Goal: Task Accomplishment & Management: Manage account settings

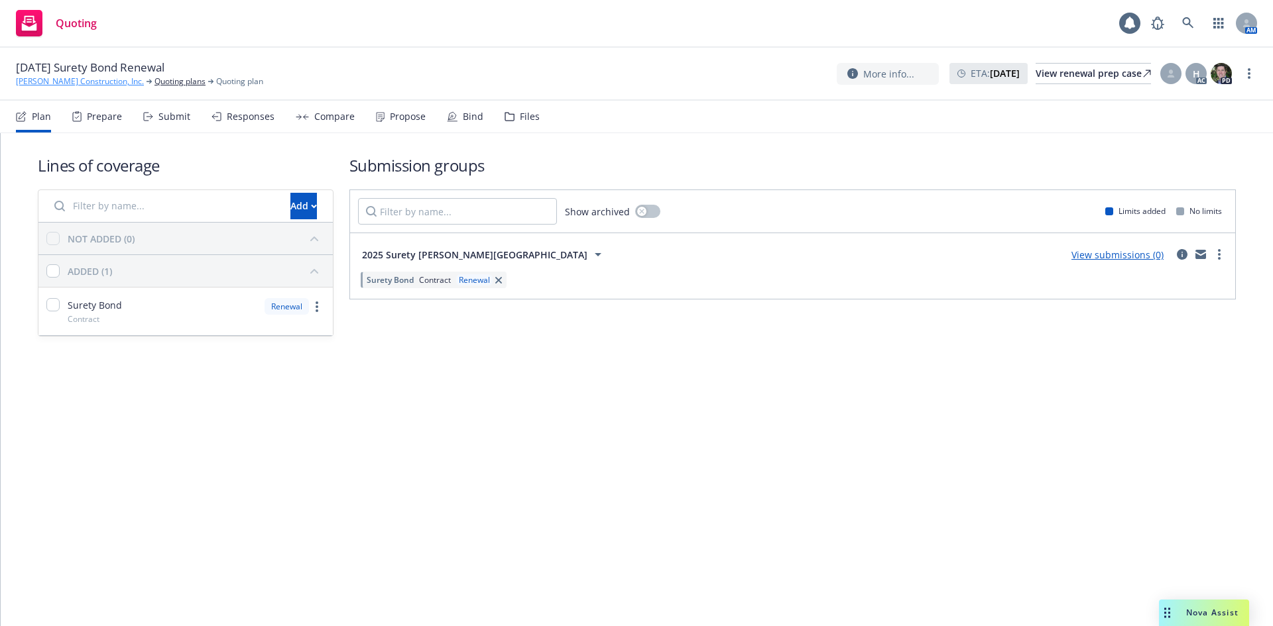
click at [50, 82] on link "[PERSON_NAME] Construction, Inc." at bounding box center [80, 82] width 128 height 12
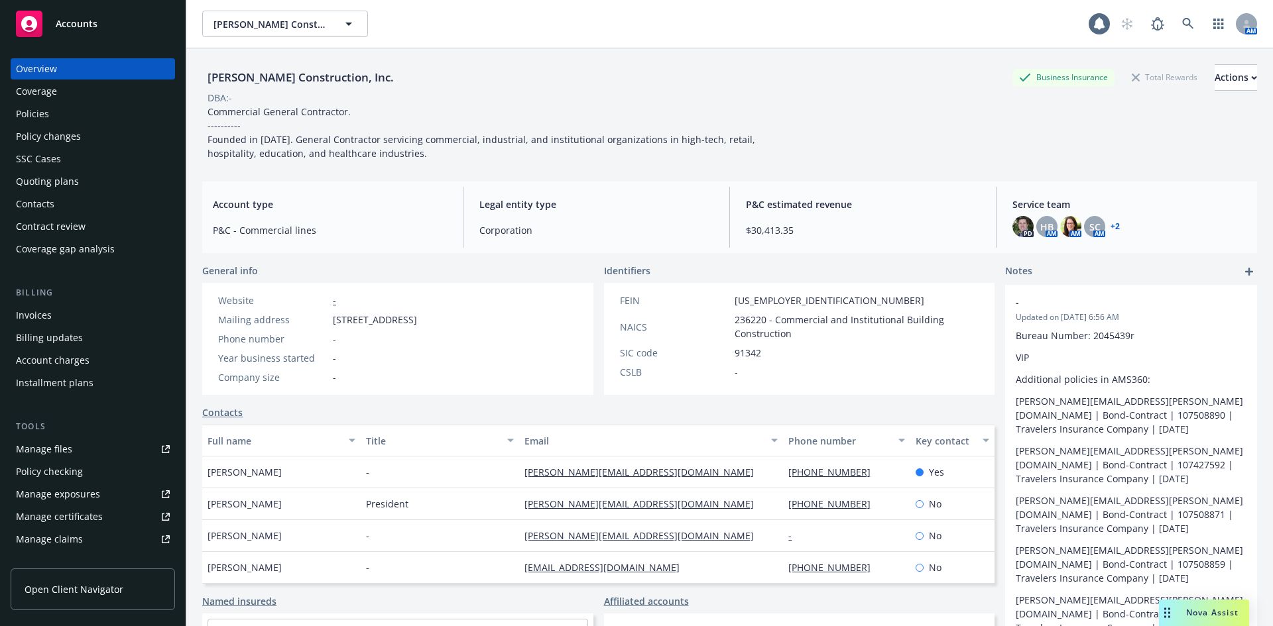
click at [64, 114] on div "Policies" at bounding box center [93, 113] width 154 height 21
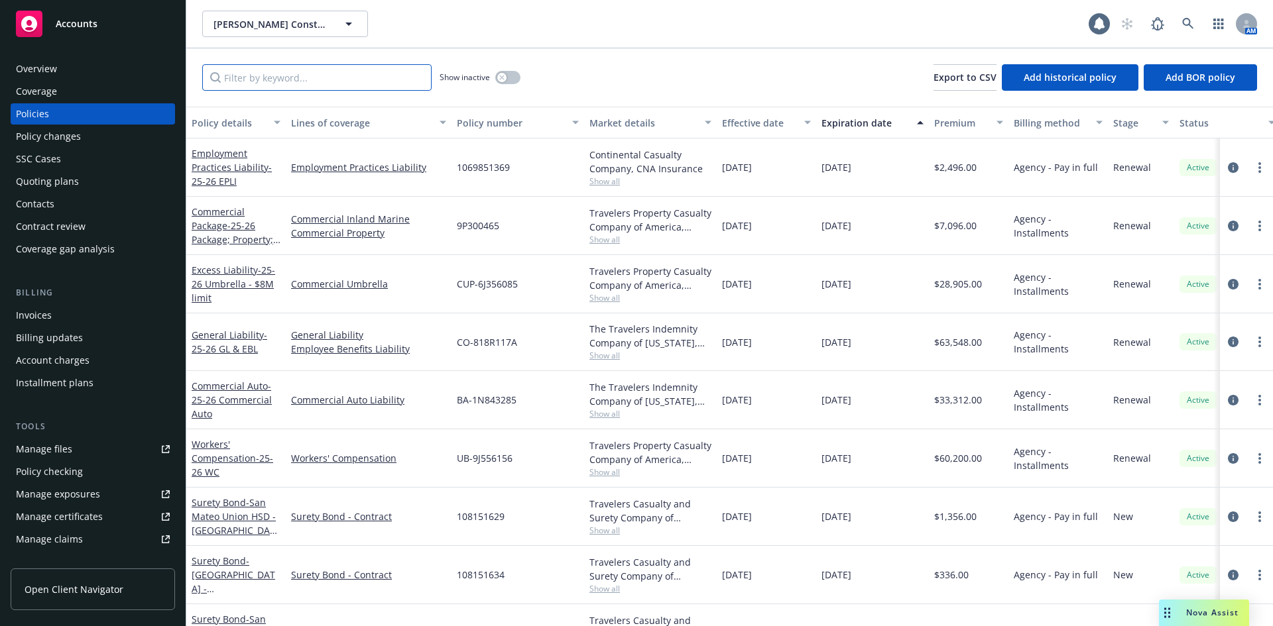
click at [345, 72] on input "Filter by keyword..." at bounding box center [316, 77] width 229 height 27
type input "09/06"
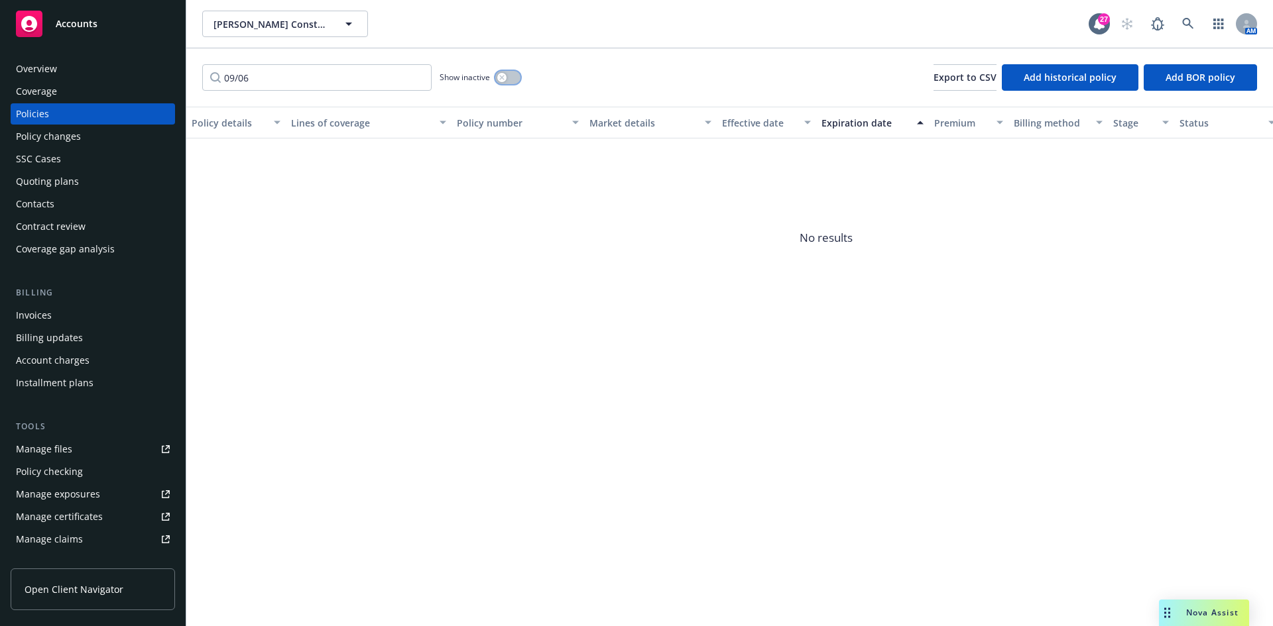
click at [510, 79] on button "button" at bounding box center [507, 77] width 25 height 13
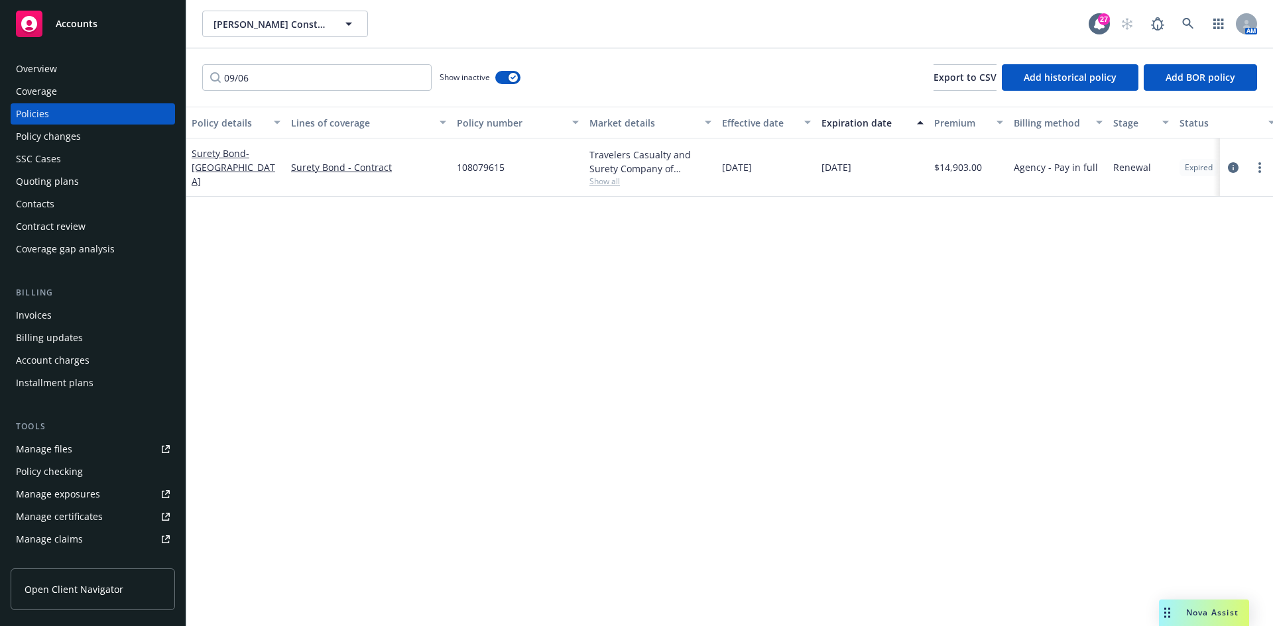
click at [44, 181] on div "Quoting plans" at bounding box center [47, 181] width 63 height 21
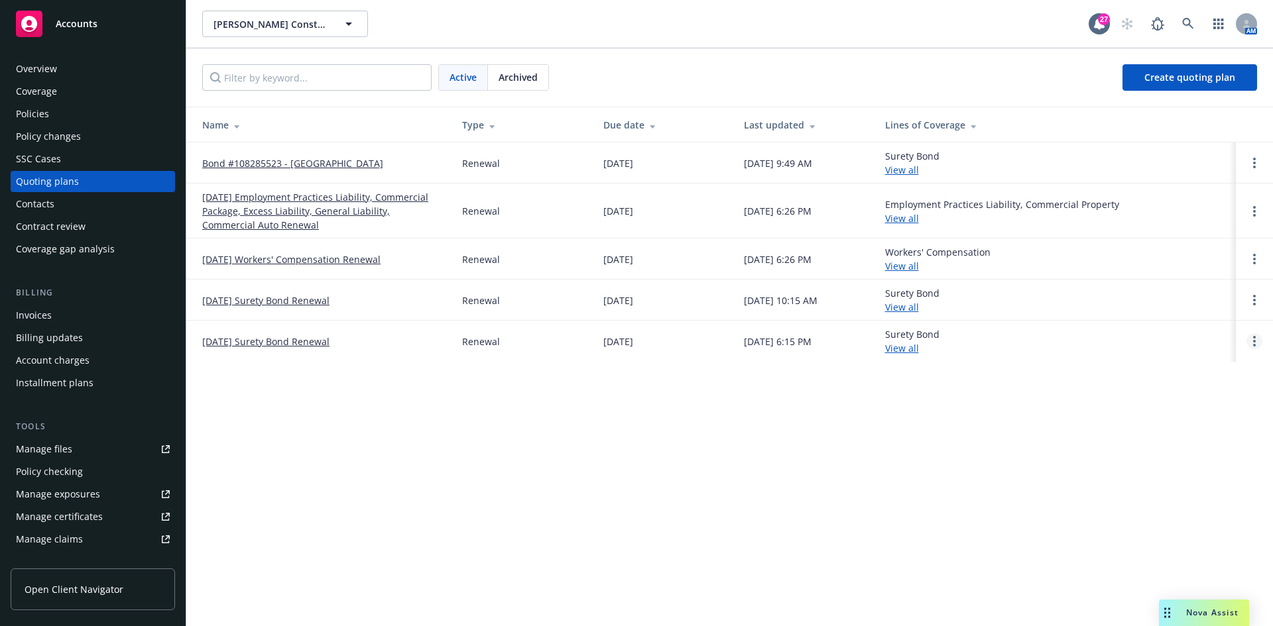
click at [1257, 339] on link "Open options" at bounding box center [1254, 341] width 16 height 16
click at [1186, 329] on span "Archive" at bounding box center [1160, 331] width 65 height 13
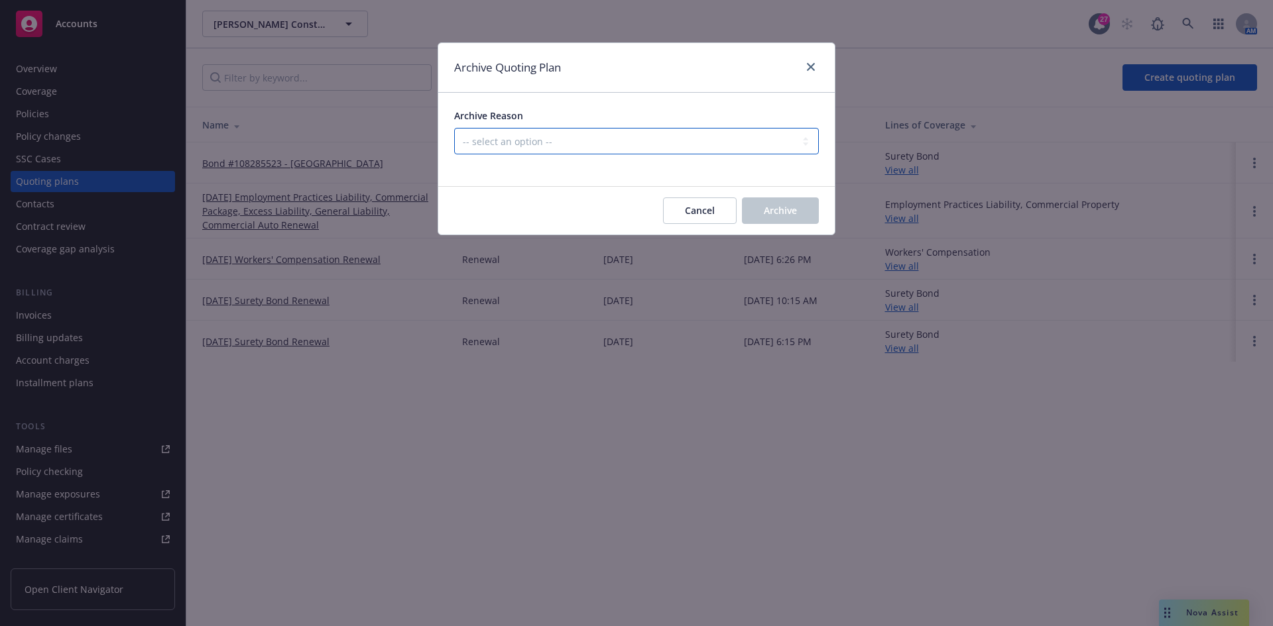
click at [516, 142] on select "-- select an option -- All policies in this renewal plan are auto-renewed Creat…" at bounding box center [636, 141] width 365 height 27
select select "ARCHIVED_RENEWAL_POLICY_AUTO_RENEWED"
click at [454, 128] on select "-- select an option -- All policies in this renewal plan are auto-renewed Creat…" at bounding box center [636, 141] width 365 height 27
click at [790, 215] on span "Archive" at bounding box center [780, 210] width 33 height 13
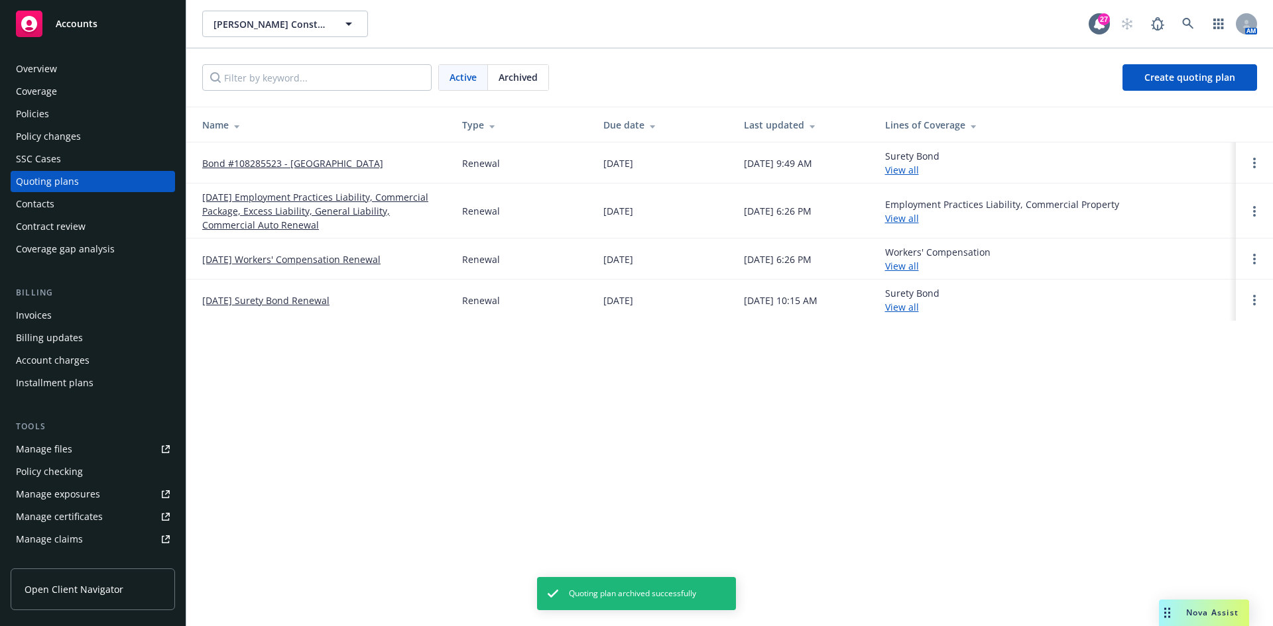
click at [76, 119] on div "Policies" at bounding box center [93, 113] width 154 height 21
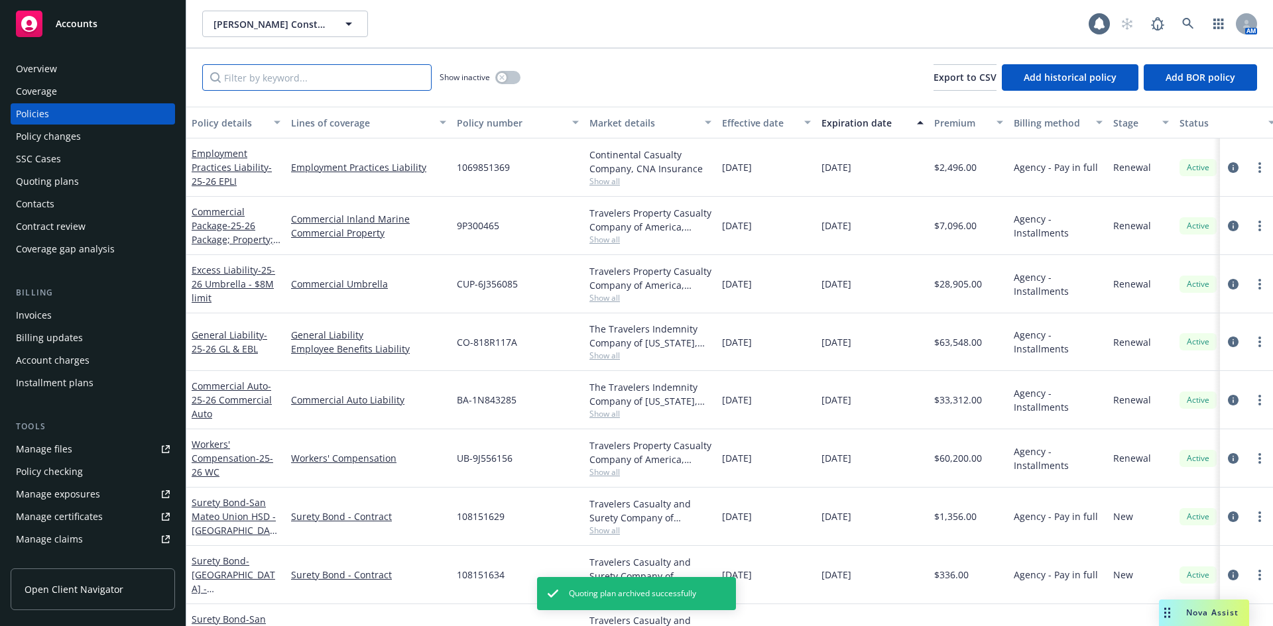
click at [312, 83] on input "Filter by keyword..." at bounding box center [316, 77] width 229 height 27
type input "08/31"
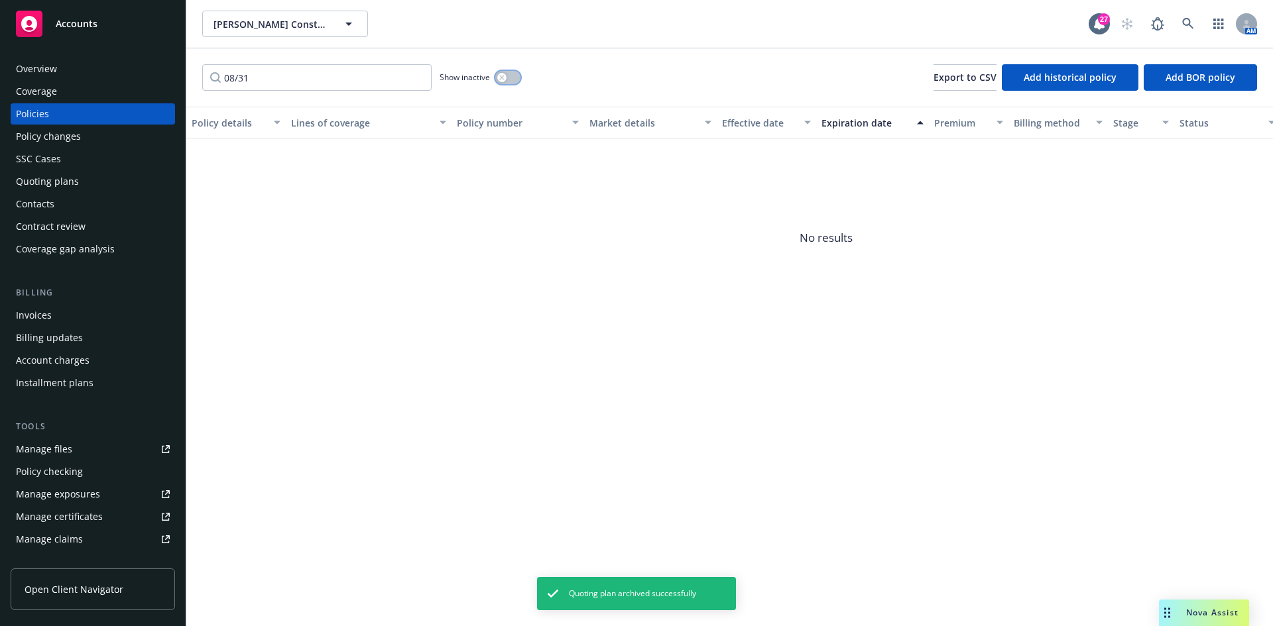
click at [502, 81] on div "button" at bounding box center [501, 77] width 9 height 9
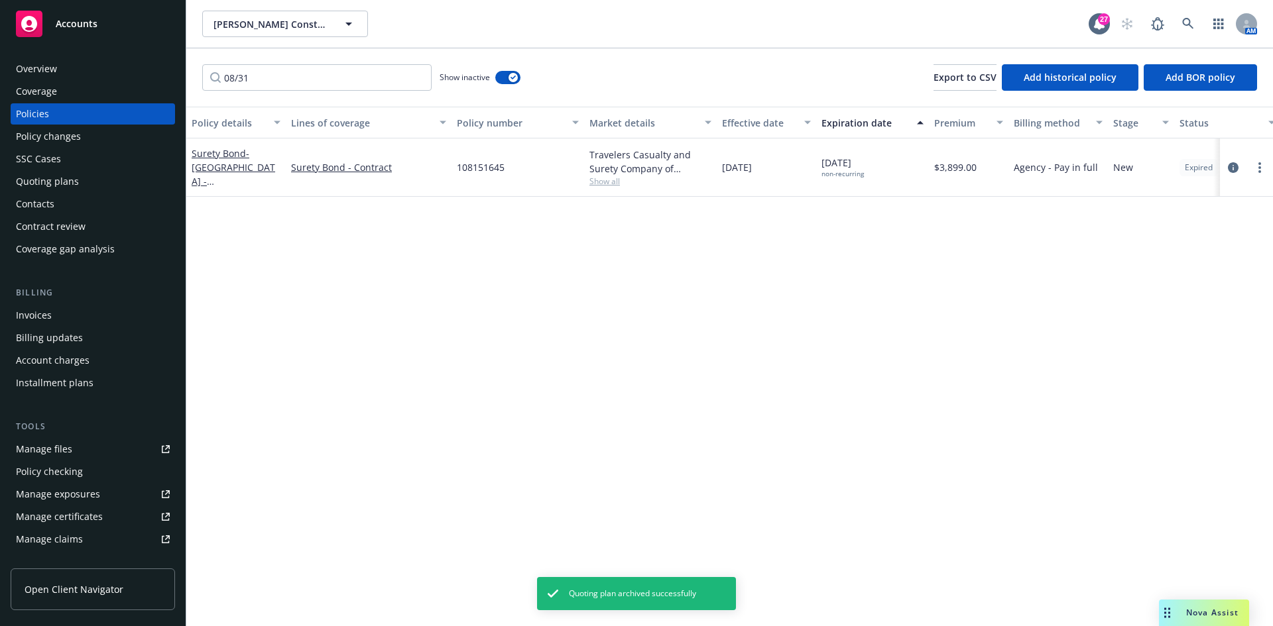
click at [48, 186] on div "Quoting plans" at bounding box center [47, 181] width 63 height 21
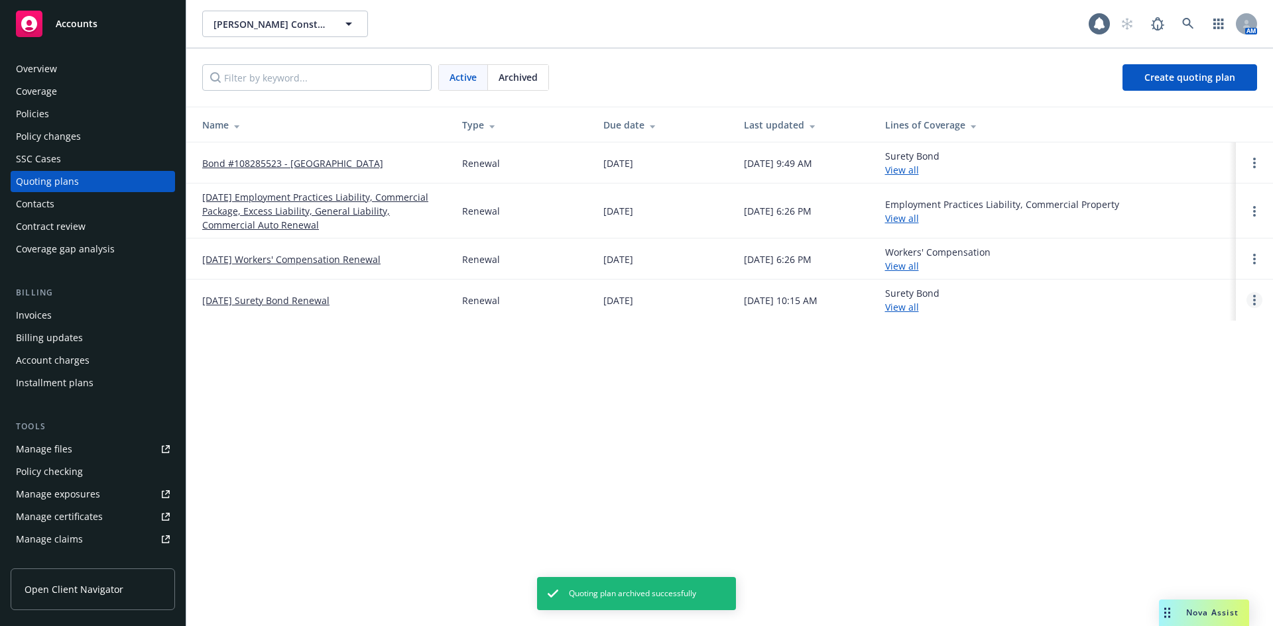
click at [1255, 302] on icon "Open options" at bounding box center [1254, 300] width 3 height 11
click at [1157, 286] on span "Archive" at bounding box center [1160, 290] width 65 height 13
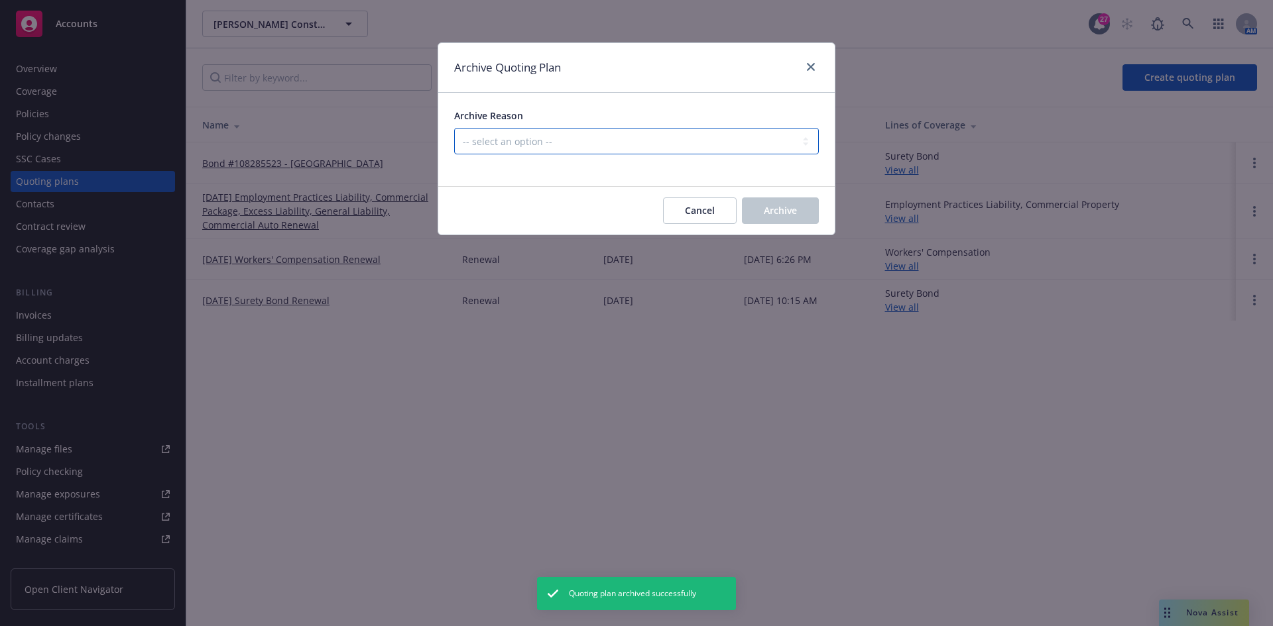
drag, startPoint x: 714, startPoint y: 135, endPoint x: 716, endPoint y: 143, distance: 8.8
click at [714, 135] on select "-- select an option -- All policies in this renewal plan are auto-renewed Creat…" at bounding box center [636, 141] width 365 height 27
select select "ARCHIVED_RENEWAL_POLICY_AUTO_RENEWED"
click at [454, 128] on select "-- select an option -- All policies in this renewal plan are auto-renewed Creat…" at bounding box center [636, 141] width 365 height 27
click at [802, 218] on button "Archive" at bounding box center [780, 211] width 77 height 27
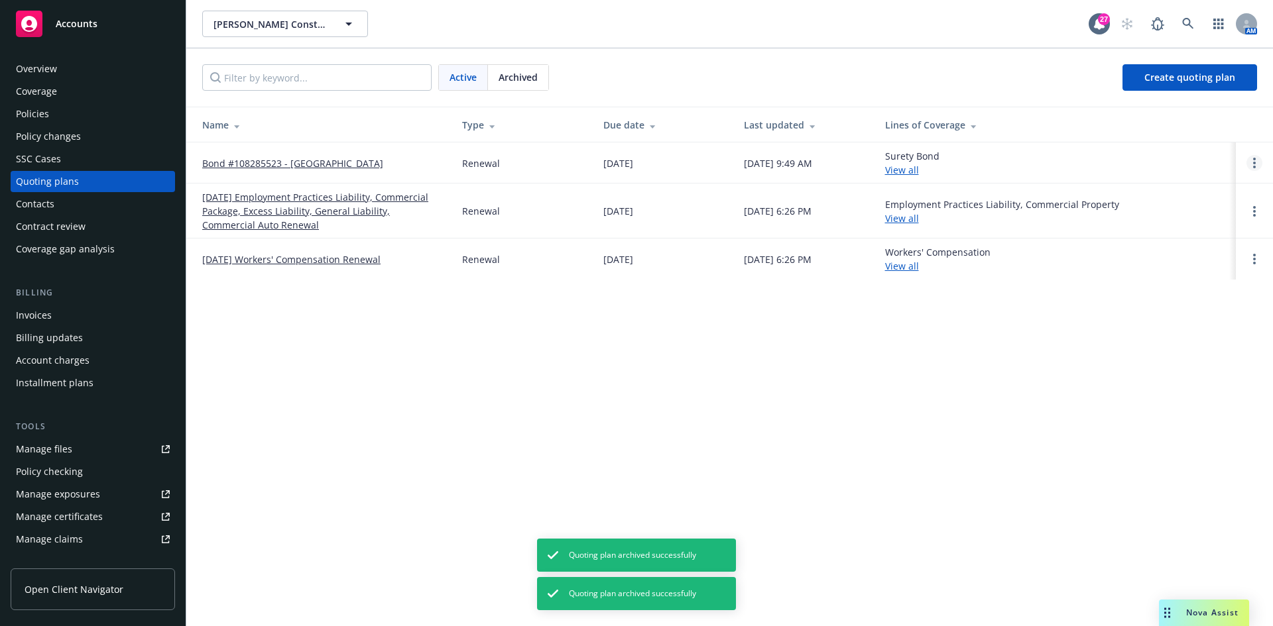
click at [1253, 164] on icon "Open options" at bounding box center [1254, 163] width 3 height 11
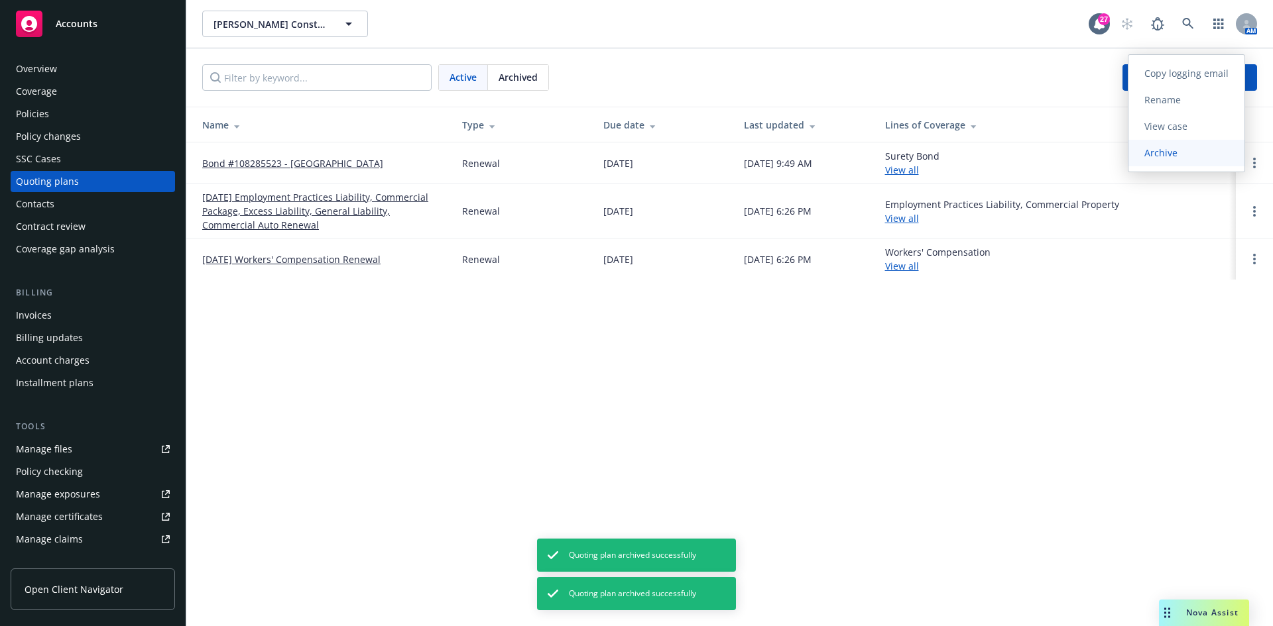
click at [1177, 152] on span "Archive" at bounding box center [1160, 152] width 65 height 13
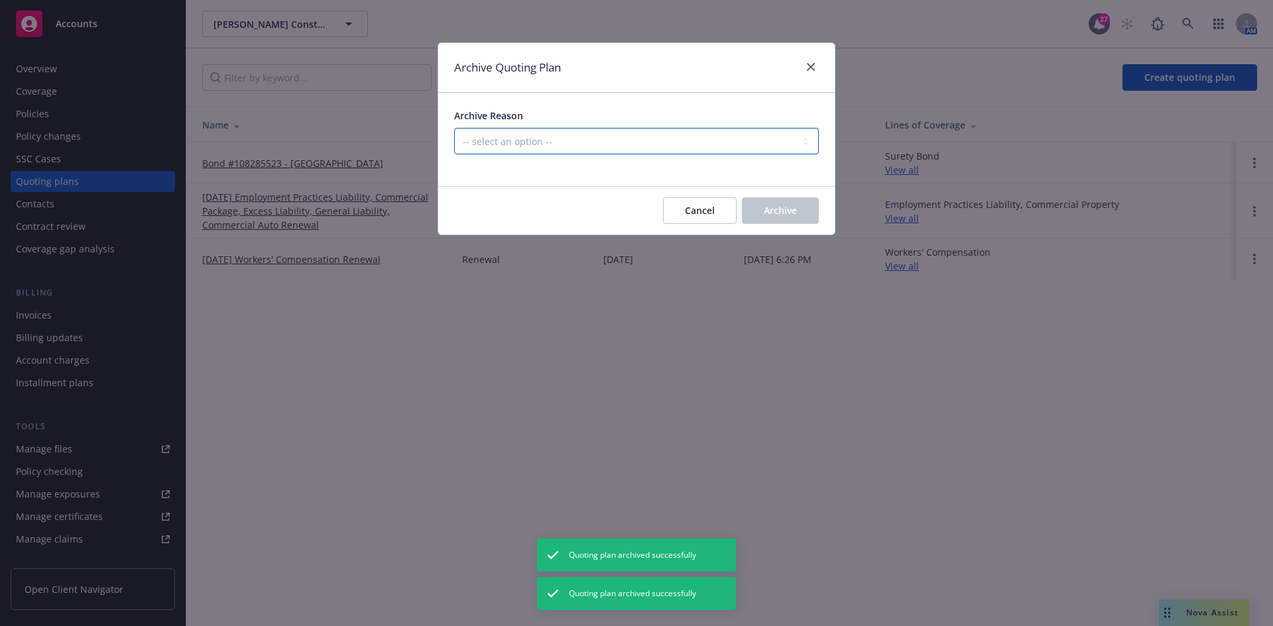
drag, startPoint x: 563, startPoint y: 135, endPoint x: 563, endPoint y: 150, distance: 15.2
click at [563, 135] on select "-- select an option -- All policies in this renewal plan are auto-renewed Creat…" at bounding box center [636, 141] width 365 height 27
select select "ARCHIVED_RENEWAL_POLICY_AUTO_RENEWED"
click at [454, 128] on select "-- select an option -- All policies in this renewal plan are auto-renewed Creat…" at bounding box center [636, 141] width 365 height 27
click at [779, 203] on button "Archive" at bounding box center [780, 211] width 77 height 27
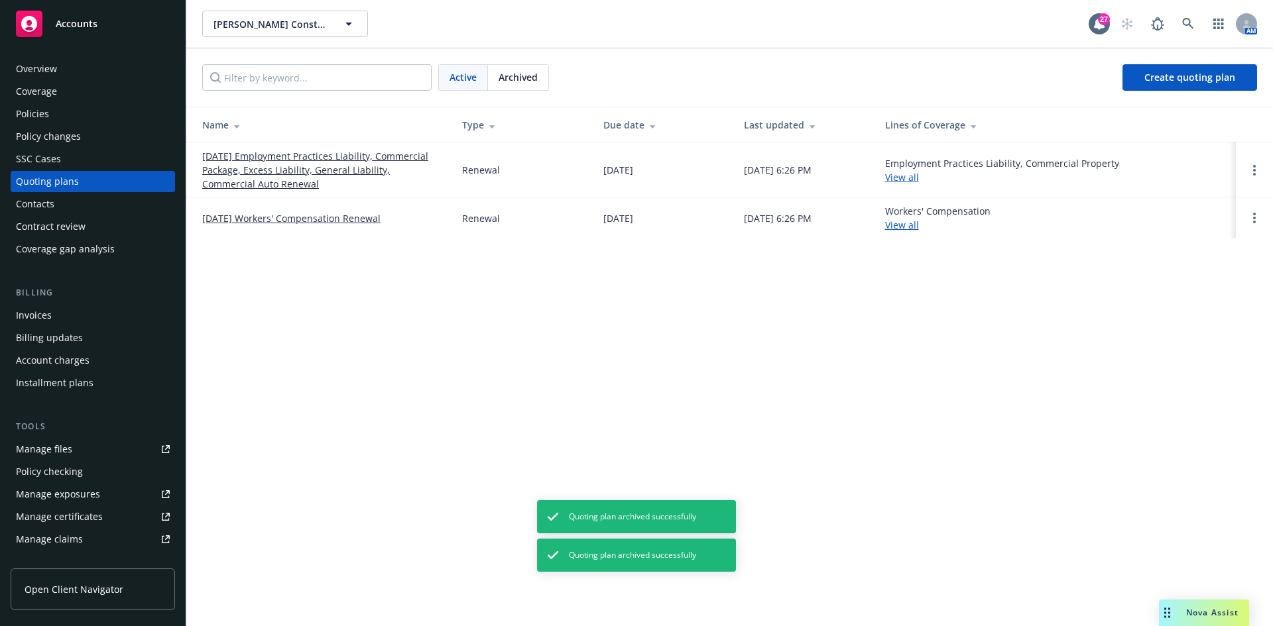
click at [54, 112] on div "Policies" at bounding box center [93, 113] width 154 height 21
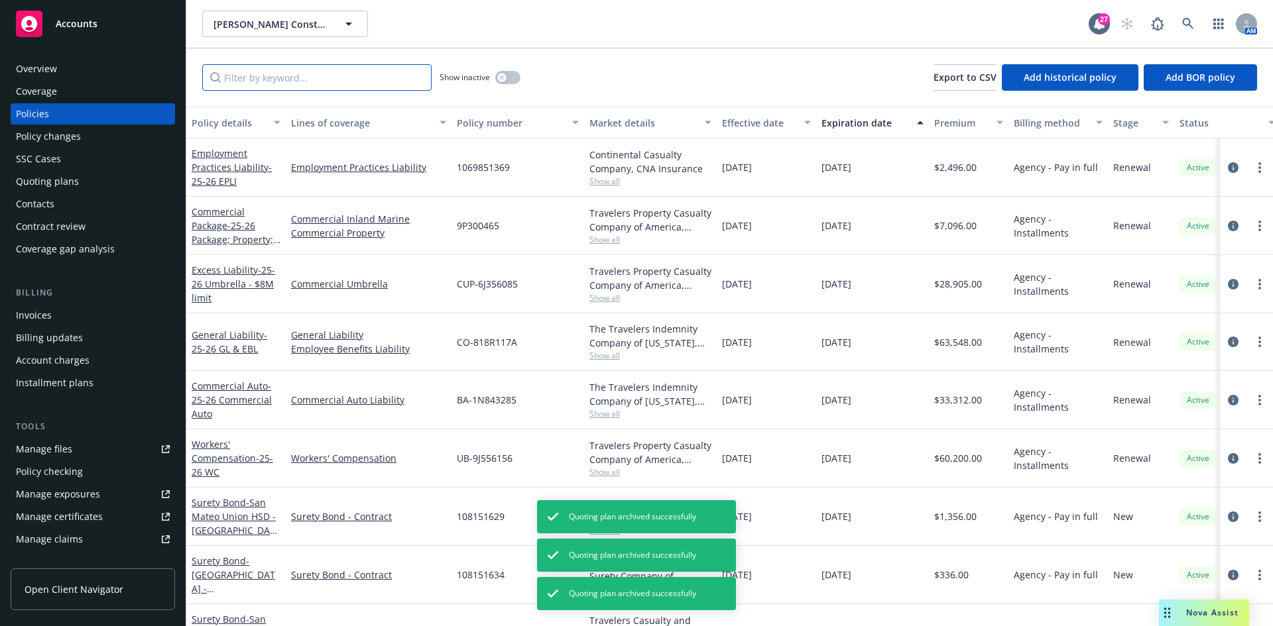
click at [329, 78] on input "Filter by keyword..." at bounding box center [316, 77] width 229 height 27
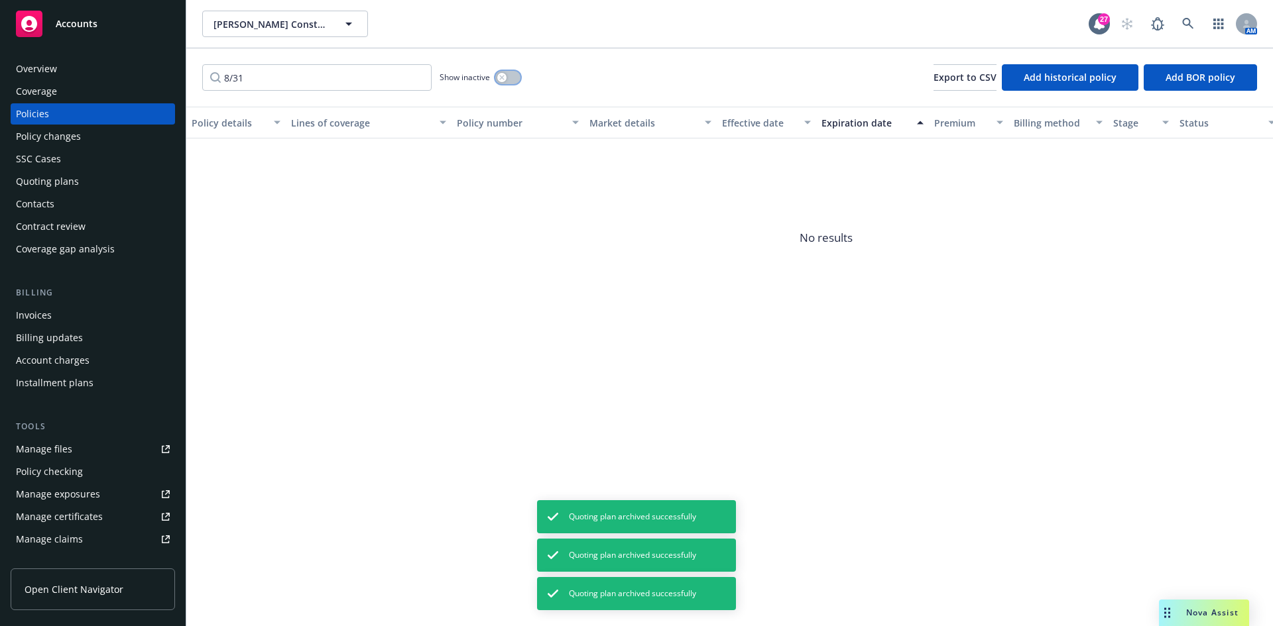
click at [511, 80] on button "button" at bounding box center [507, 77] width 25 height 13
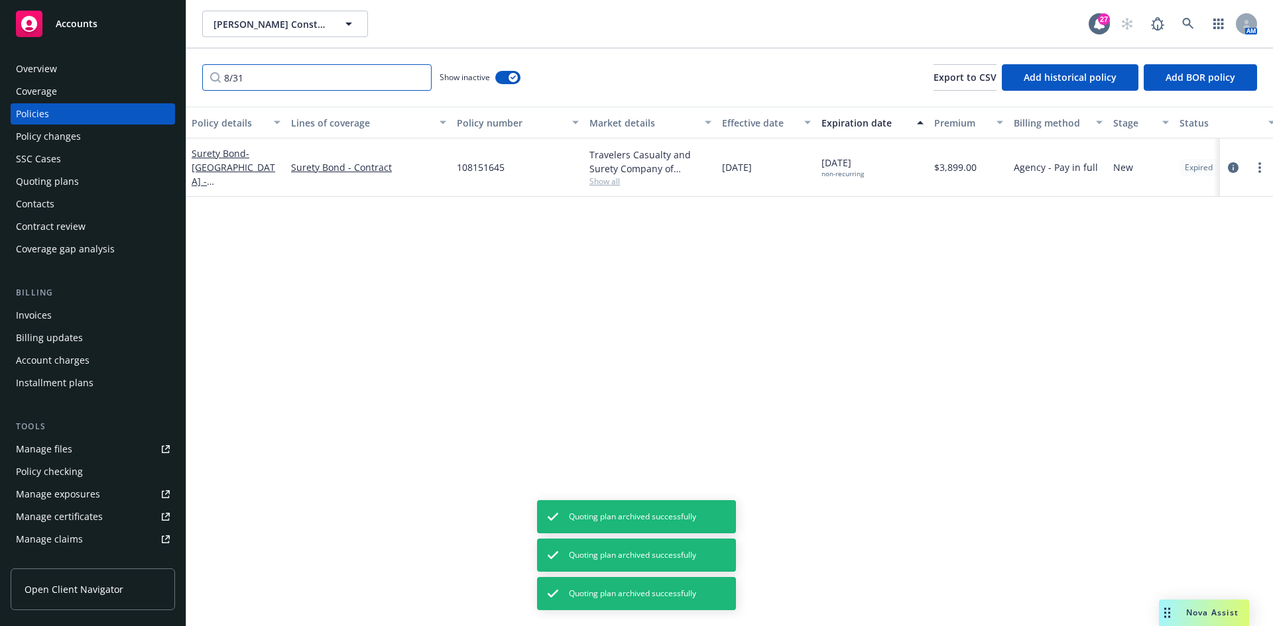
click at [342, 89] on input "8/31" at bounding box center [316, 77] width 229 height 27
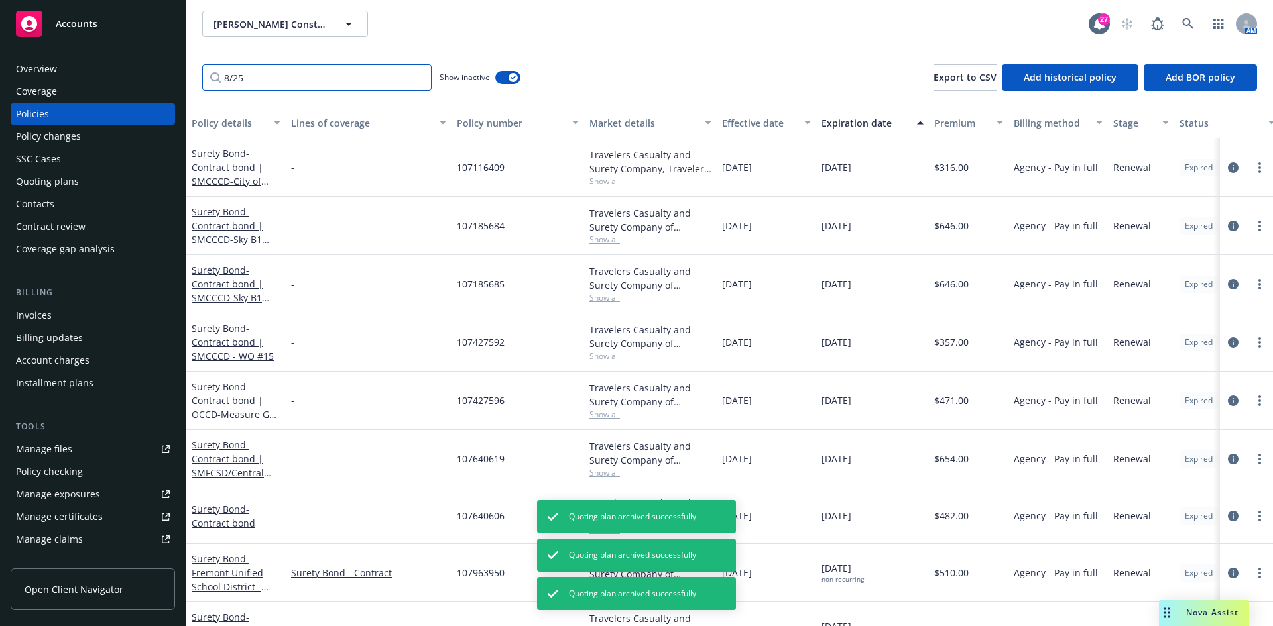
type input "8/25"
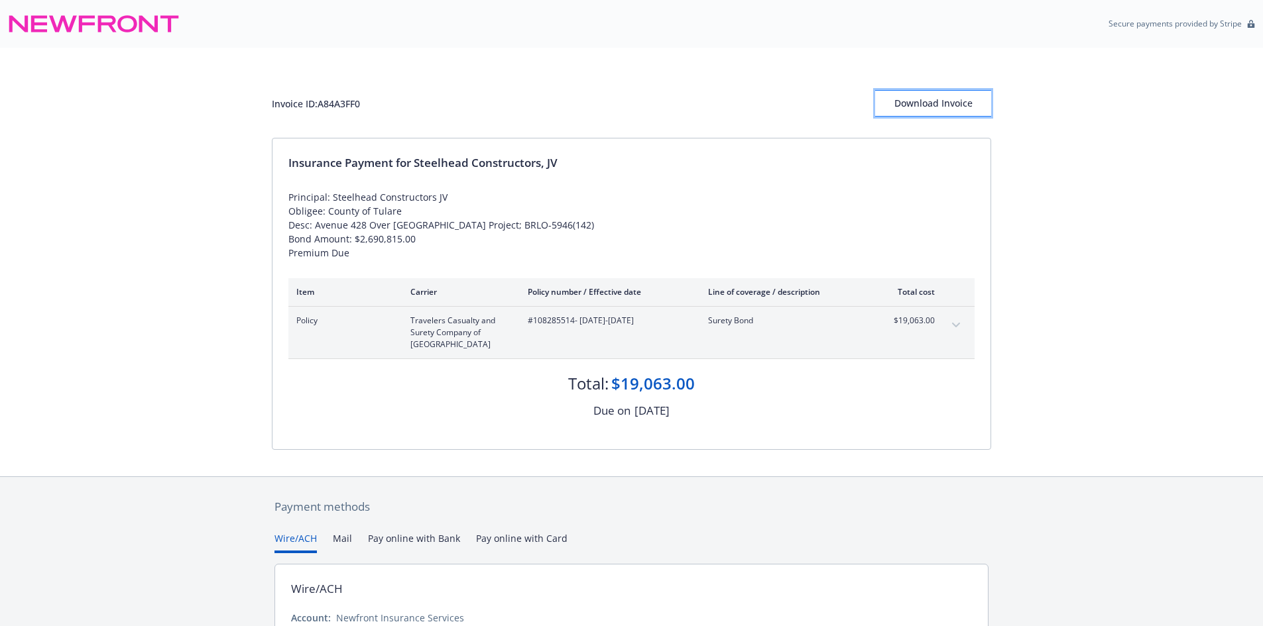
click at [939, 100] on div "Download Invoice" at bounding box center [933, 103] width 116 height 25
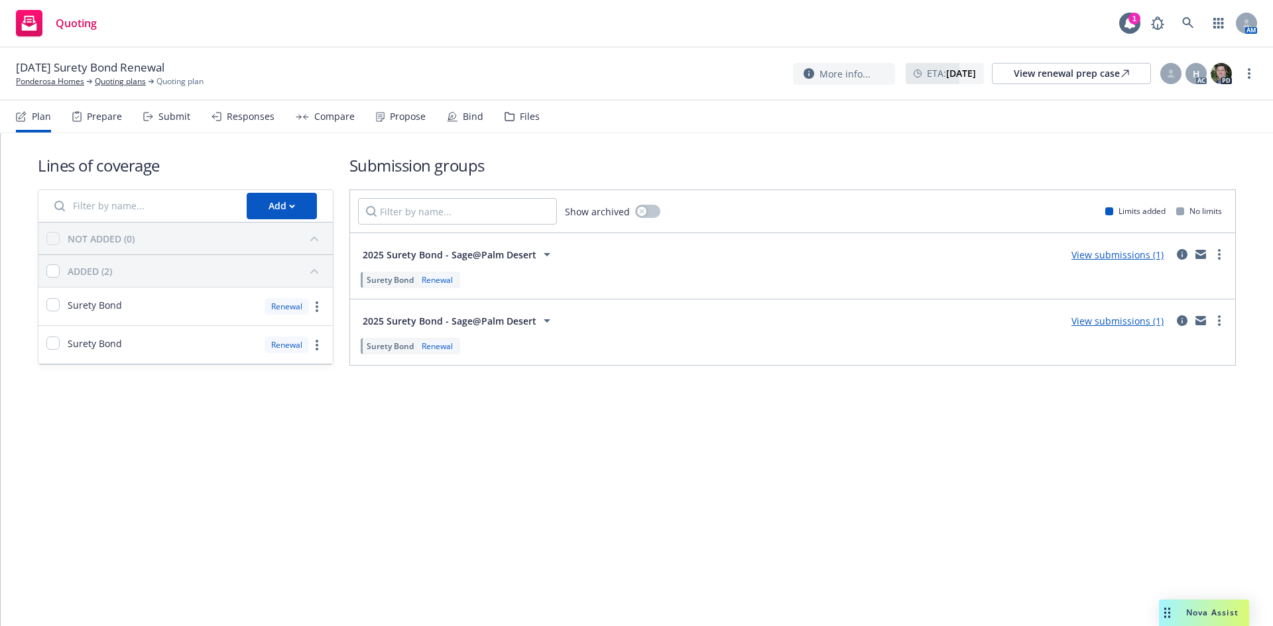
click at [90, 78] on div "Ponderosa Homes" at bounding box center [54, 82] width 76 height 12
click at [73, 84] on link "Ponderosa Homes" at bounding box center [50, 82] width 68 height 12
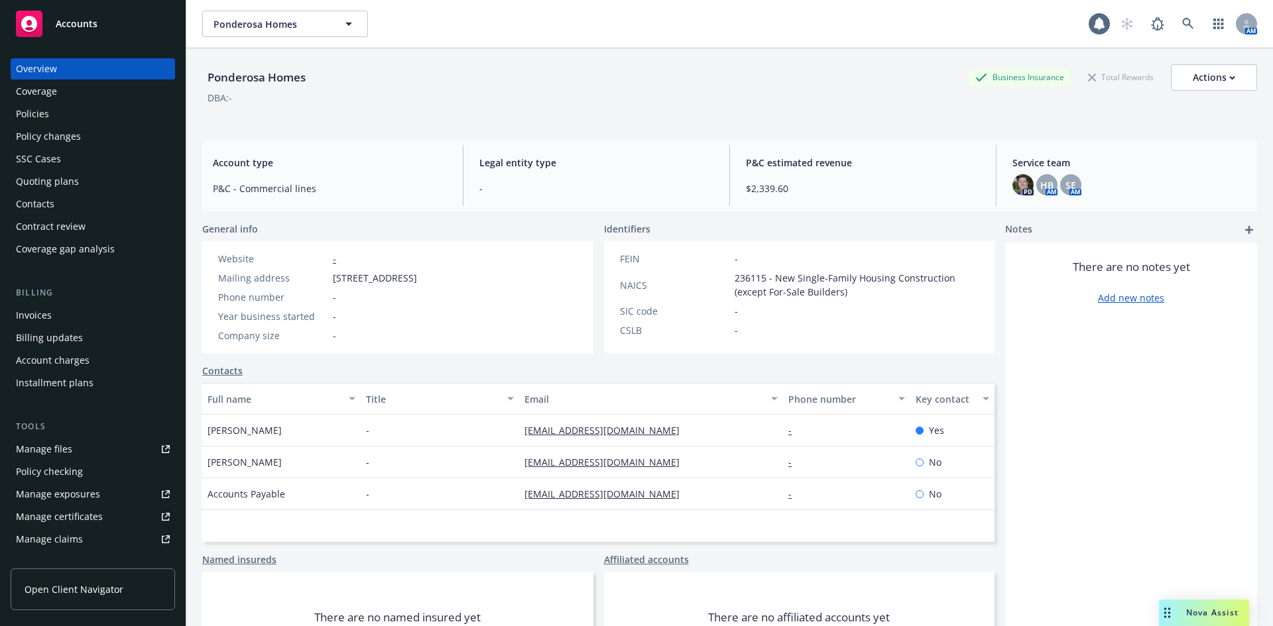
click at [53, 117] on div "Policies" at bounding box center [93, 113] width 154 height 21
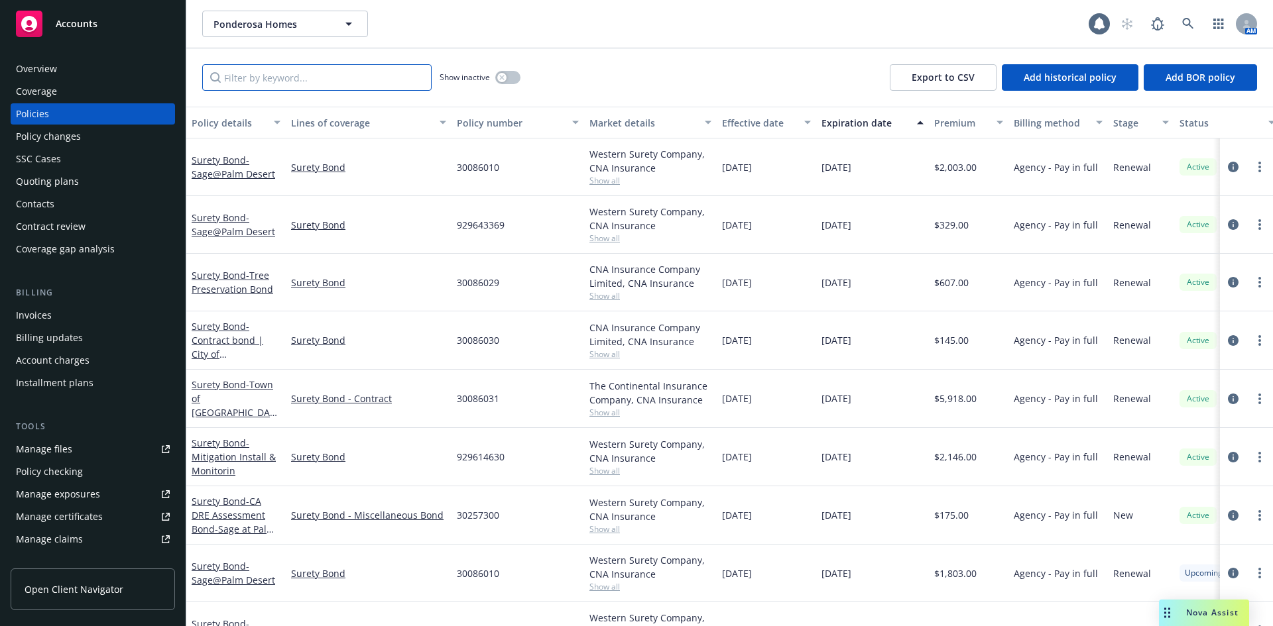
click at [318, 84] on input "Filter by keyword..." at bounding box center [316, 77] width 229 height 27
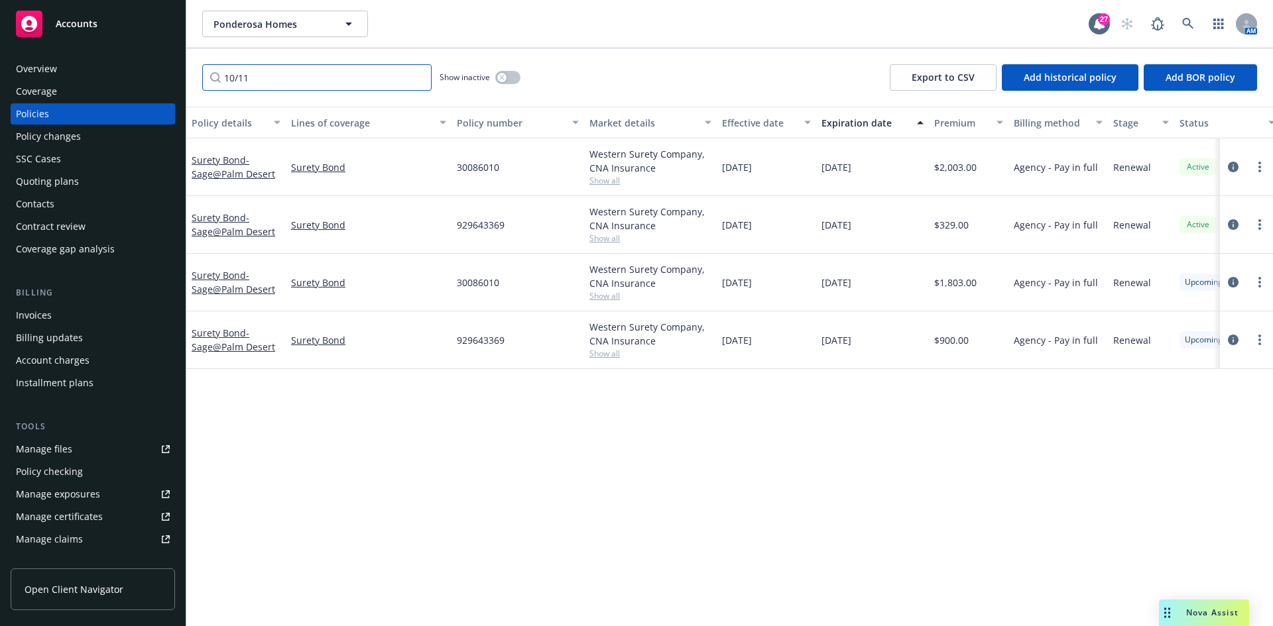
type input "10/11"
click at [80, 186] on div "Quoting plans" at bounding box center [93, 181] width 154 height 21
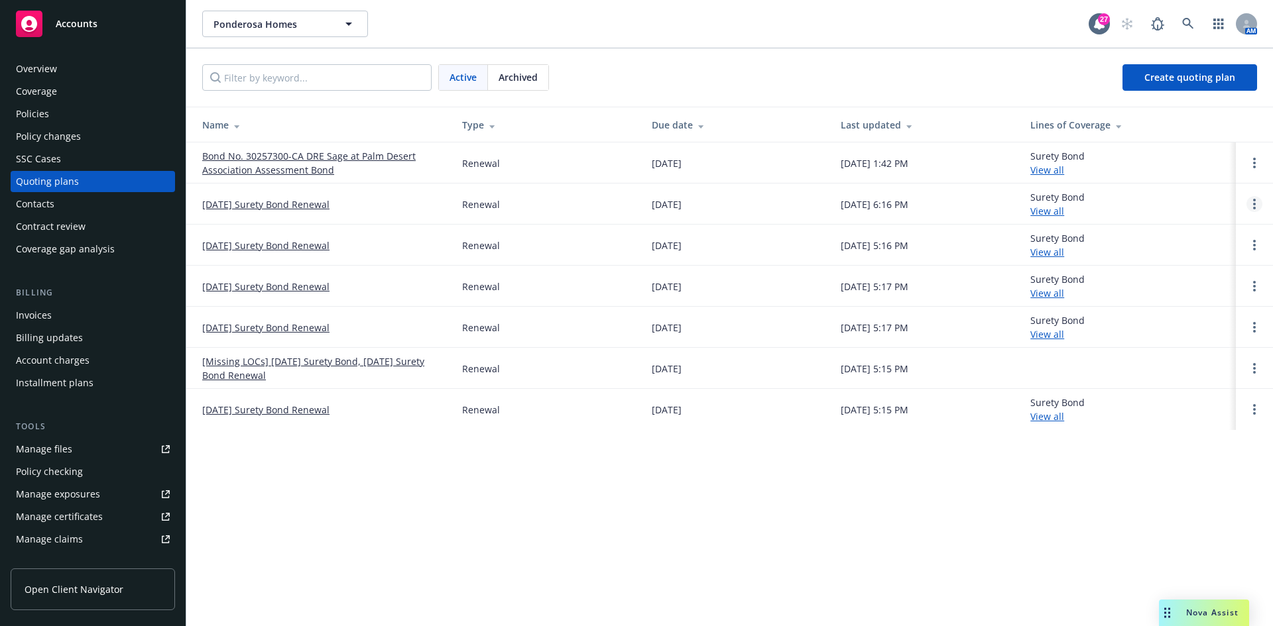
click at [1253, 205] on icon "Open options" at bounding box center [1254, 204] width 3 height 11
click at [1194, 210] on div "Copy logging email Rename View case Archive" at bounding box center [1186, 154] width 116 height 117
click at [1194, 208] on div "Copy logging email Rename View case Archive" at bounding box center [1186, 154] width 116 height 117
click at [1161, 194] on span "Archive" at bounding box center [1160, 194] width 65 height 13
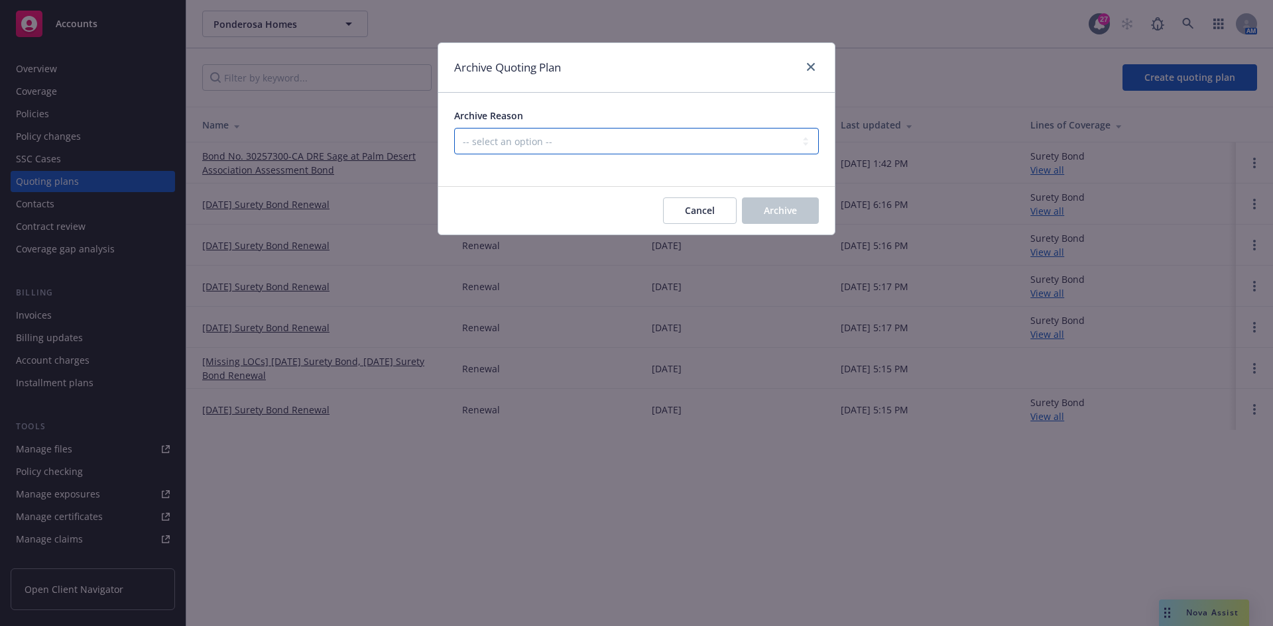
drag, startPoint x: 555, startPoint y: 142, endPoint x: 554, endPoint y: 152, distance: 10.0
click at [555, 142] on select "-- select an option -- All policies in this renewal plan are auto-renewed Creat…" at bounding box center [636, 141] width 365 height 27
select select "ARCHIVED_RENEWAL_POLICY_AUTO_RENEWED"
click at [454, 128] on select "-- select an option -- All policies in this renewal plan are auto-renewed Creat…" at bounding box center [636, 141] width 365 height 27
click at [795, 218] on button "Archive" at bounding box center [780, 211] width 77 height 27
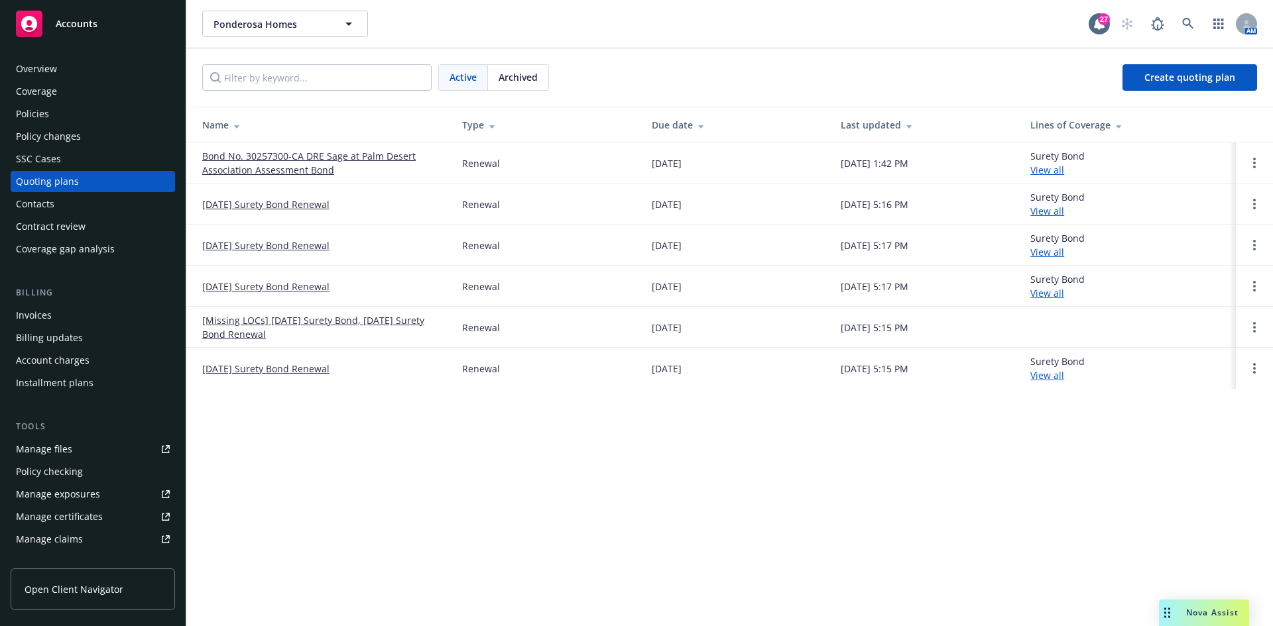
click at [61, 113] on div "Policies" at bounding box center [93, 113] width 154 height 21
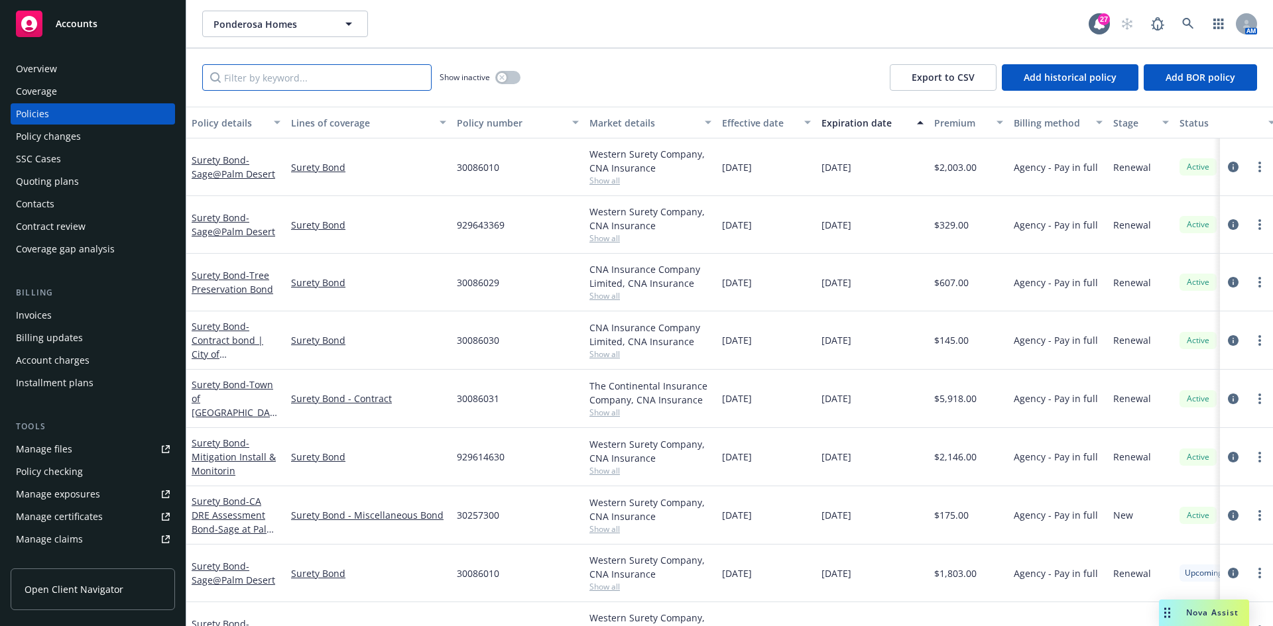
click at [294, 79] on input "Filter by keyword..." at bounding box center [316, 77] width 229 height 27
type input "5/12"
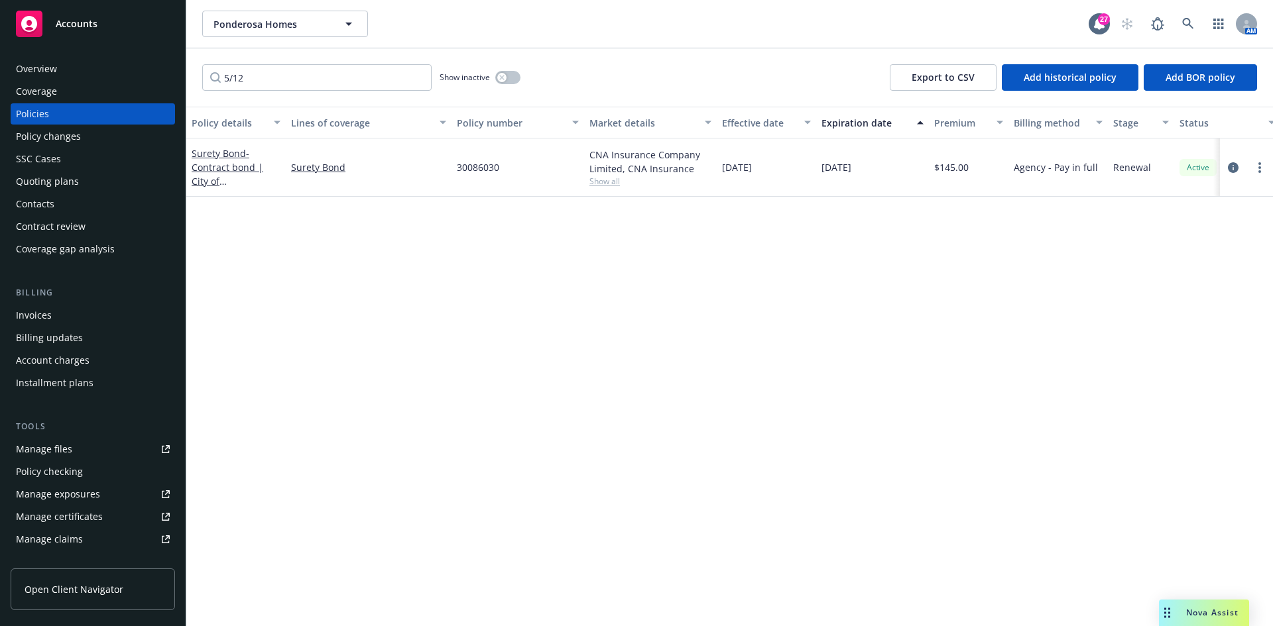
click at [55, 182] on div "Quoting plans" at bounding box center [47, 181] width 63 height 21
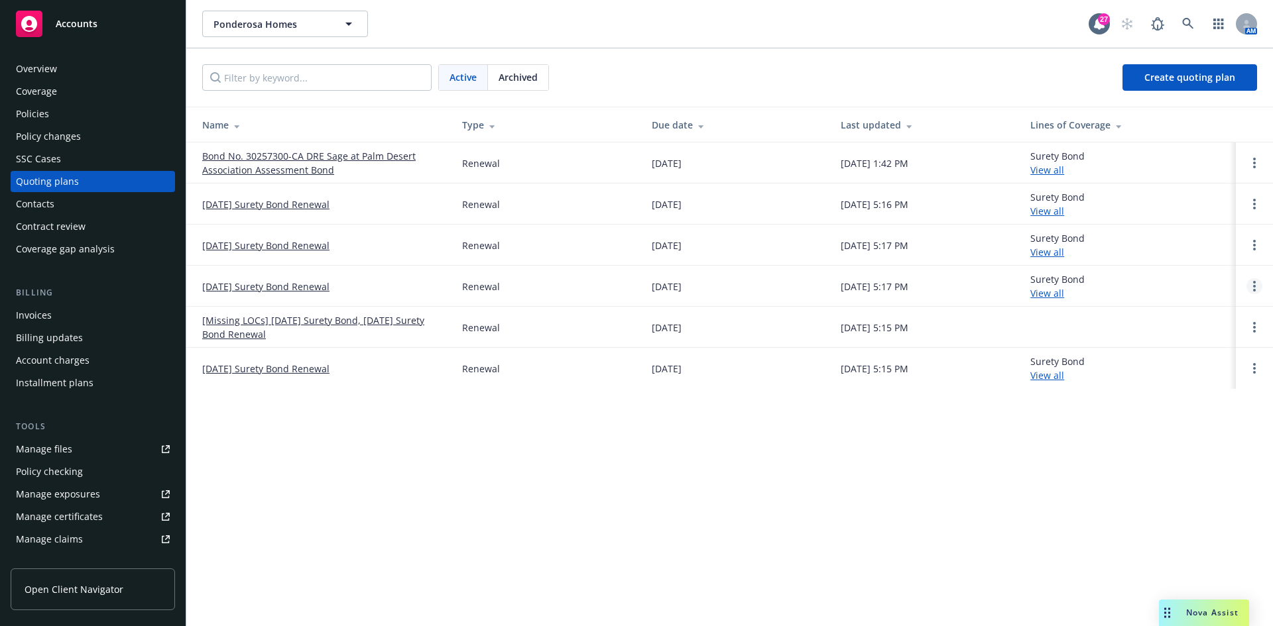
click at [1251, 286] on link "Open options" at bounding box center [1254, 286] width 16 height 16
click at [1162, 282] on span "Archive" at bounding box center [1160, 276] width 65 height 13
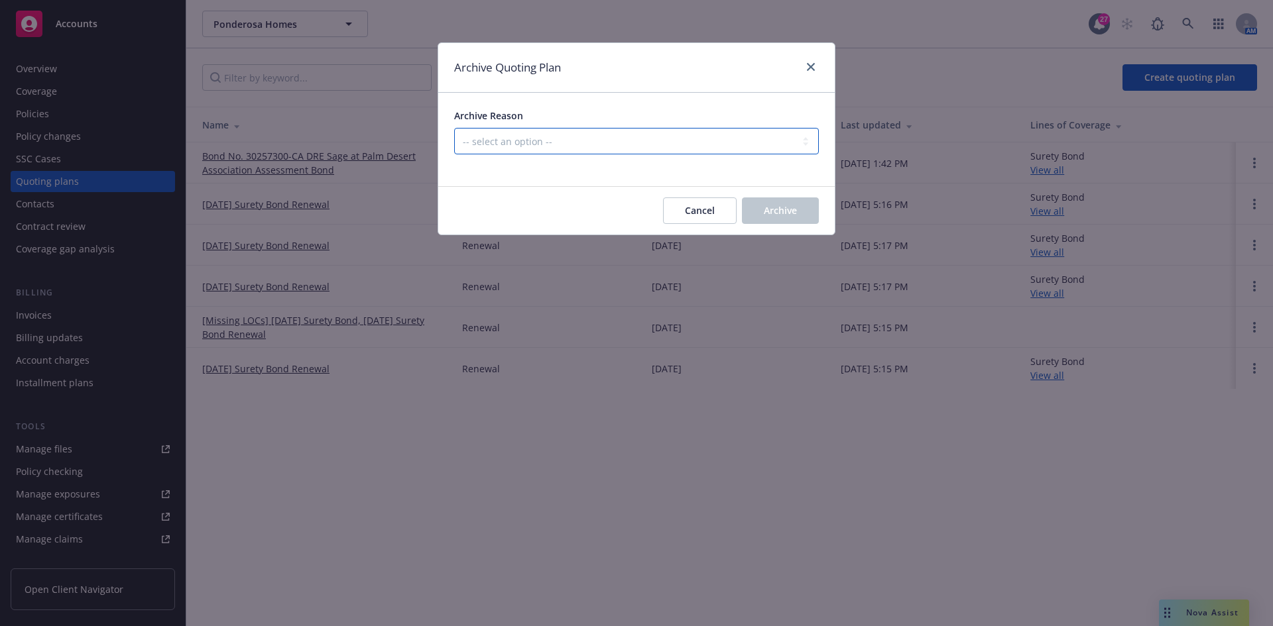
click at [500, 145] on select "-- select an option -- All policies in this renewal plan are auto-renewed Creat…" at bounding box center [636, 141] width 365 height 27
select select "ARCHIVED_RENEWAL_POLICY_AUTO_RENEWED"
click at [454, 128] on select "-- select an option -- All policies in this renewal plan are auto-renewed Creat…" at bounding box center [636, 141] width 365 height 27
click at [775, 212] on span "Archive" at bounding box center [780, 210] width 33 height 13
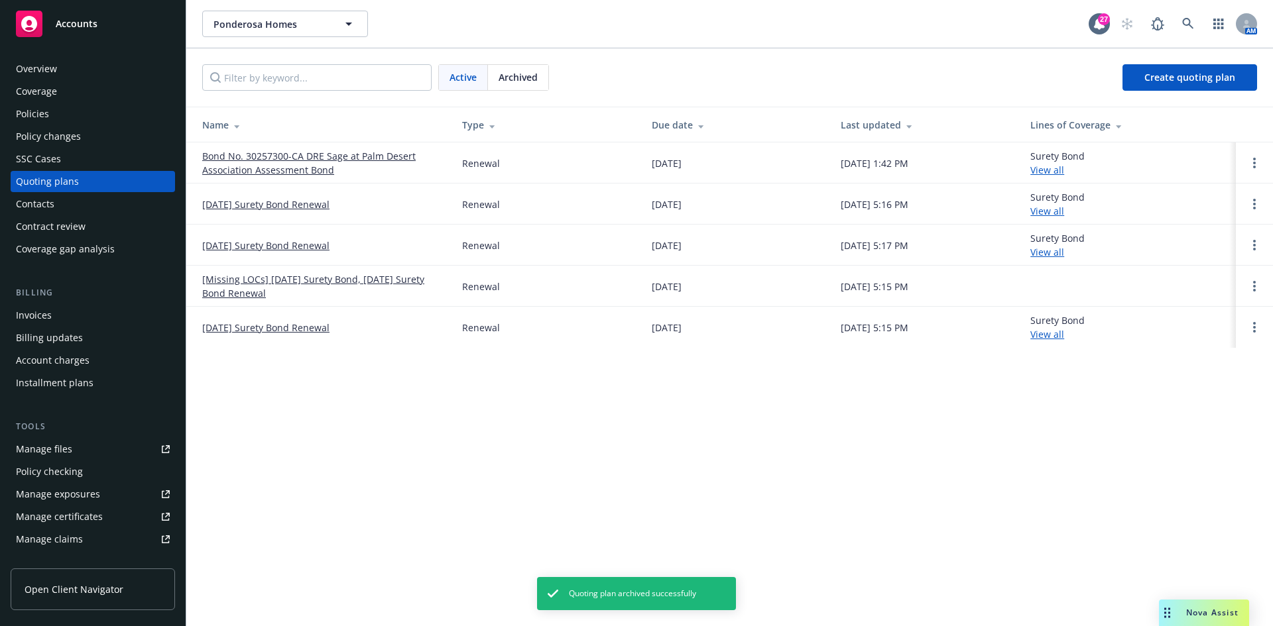
click at [43, 97] on div "Coverage" at bounding box center [36, 91] width 41 height 21
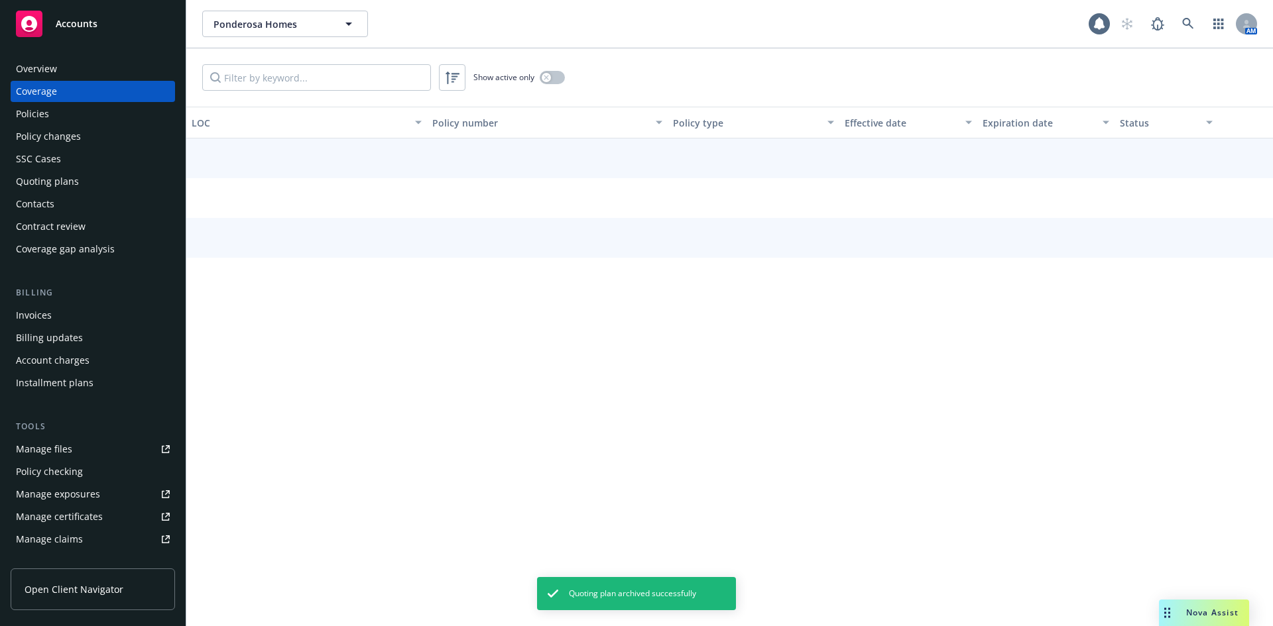
click at [44, 115] on div "Policies" at bounding box center [32, 113] width 33 height 21
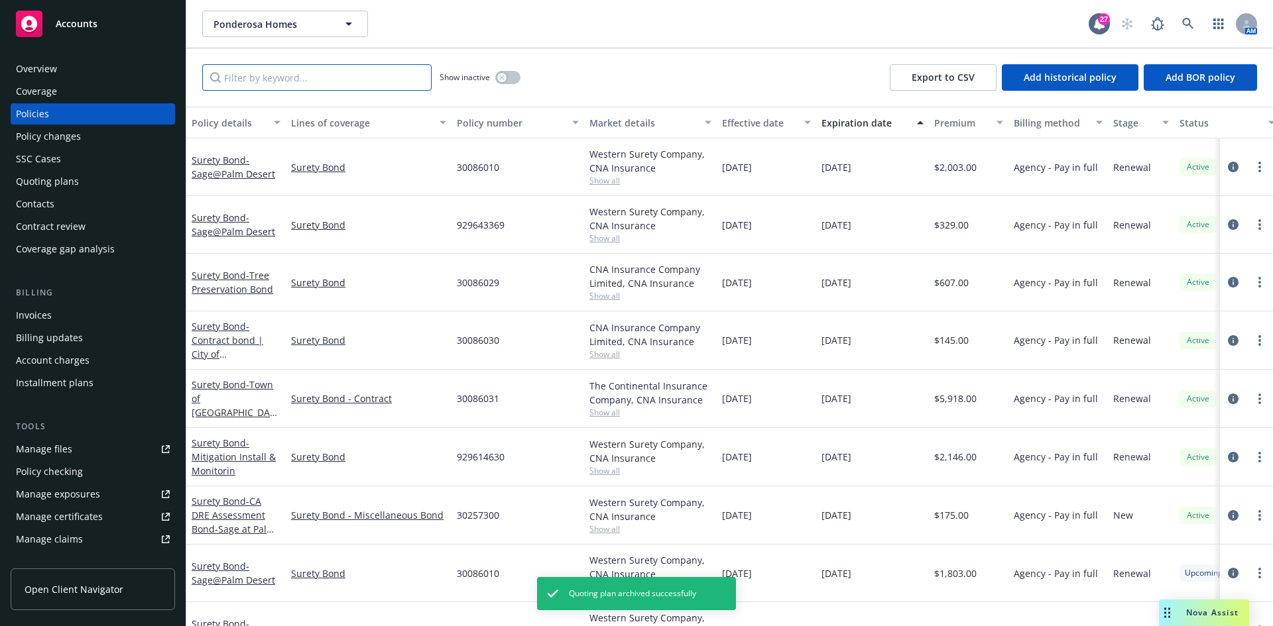
click at [278, 83] on input "Filter by keyword..." at bounding box center [316, 77] width 229 height 27
type input "4/10"
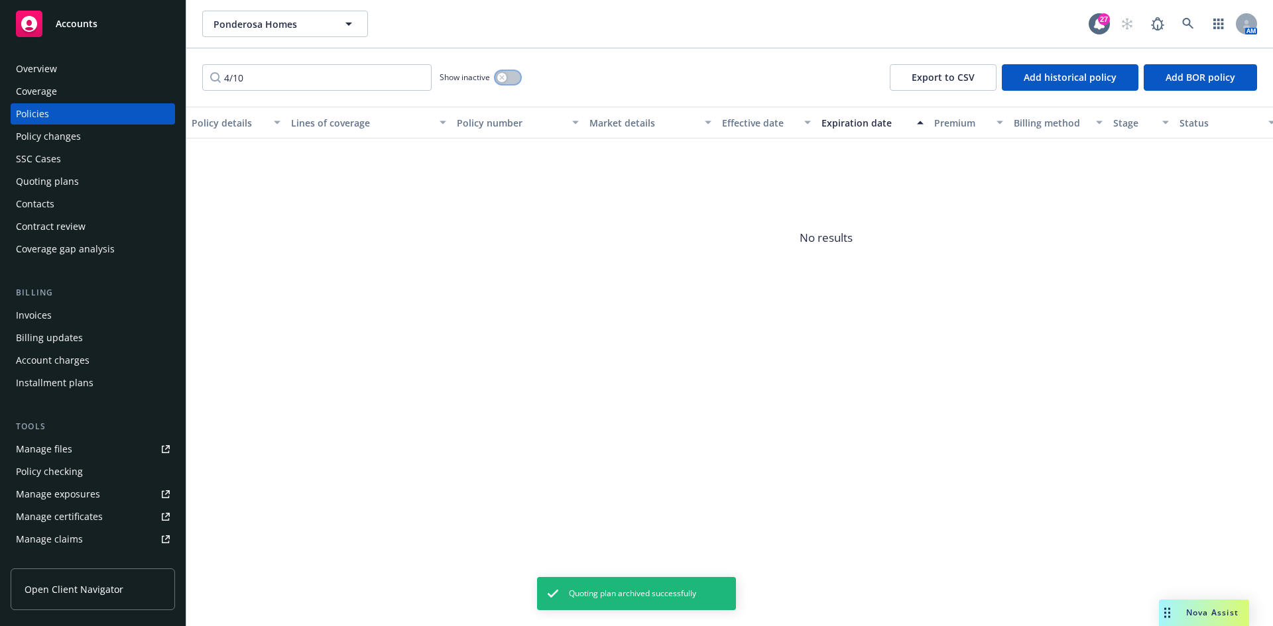
click at [506, 73] on button "button" at bounding box center [507, 77] width 25 height 13
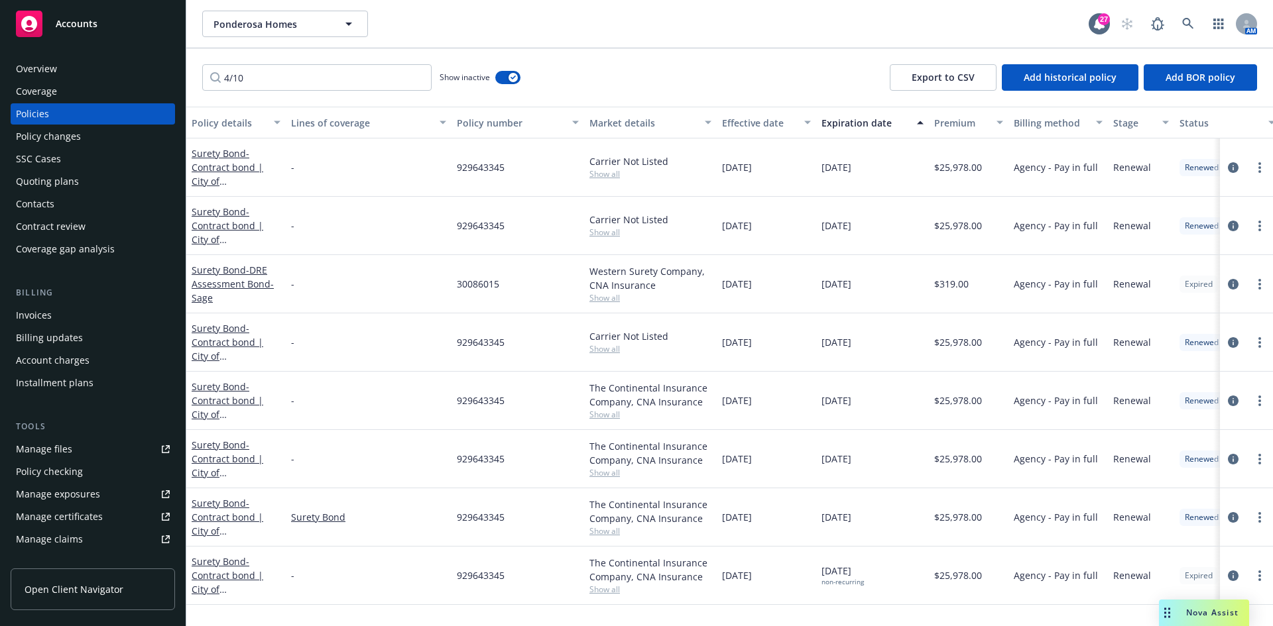
click at [64, 186] on div "Quoting plans" at bounding box center [47, 181] width 63 height 21
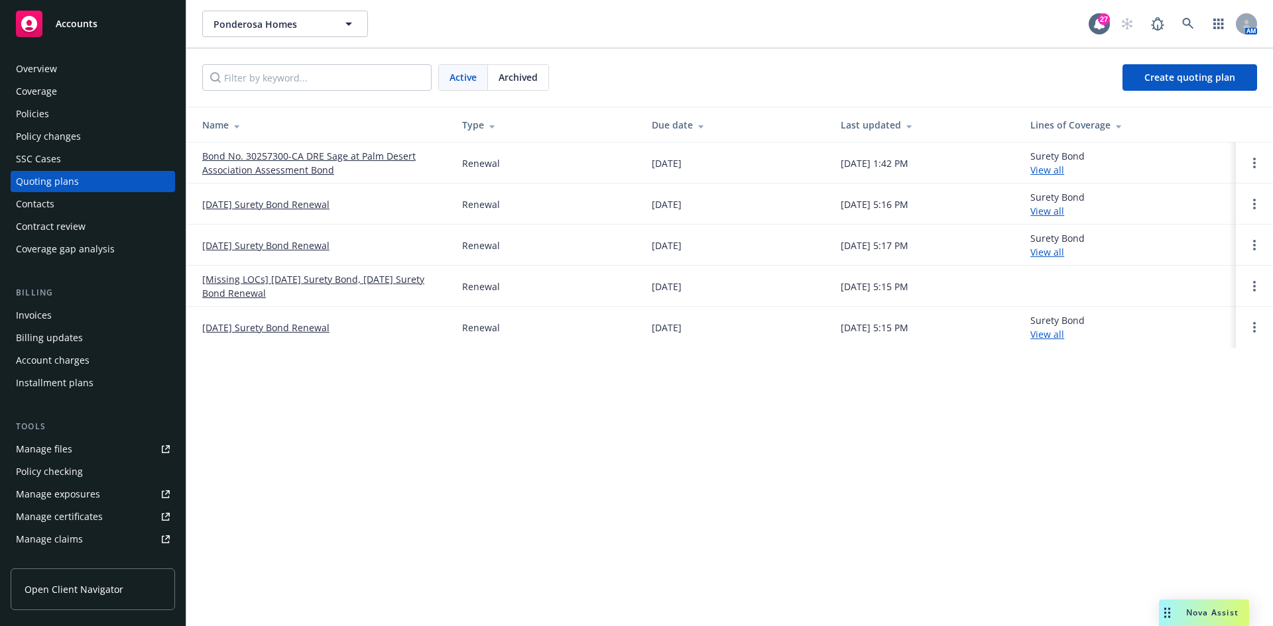
click at [86, 118] on div "Policies" at bounding box center [93, 113] width 154 height 21
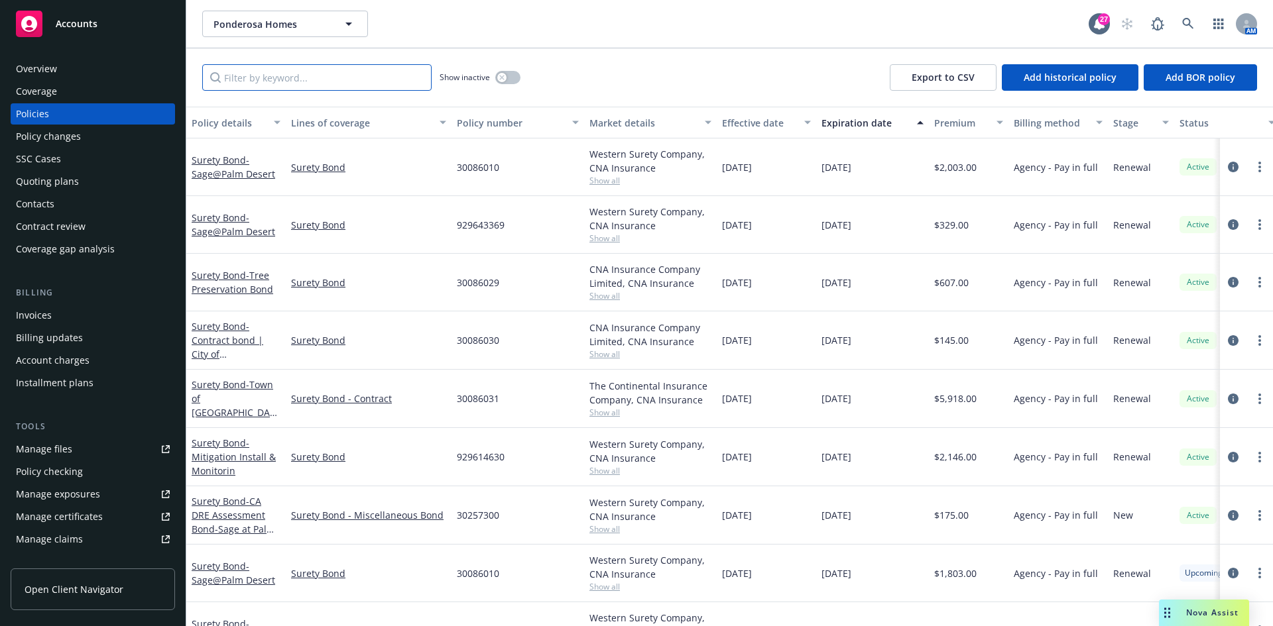
click at [353, 82] on input "Filter by keyword..." at bounding box center [316, 77] width 229 height 27
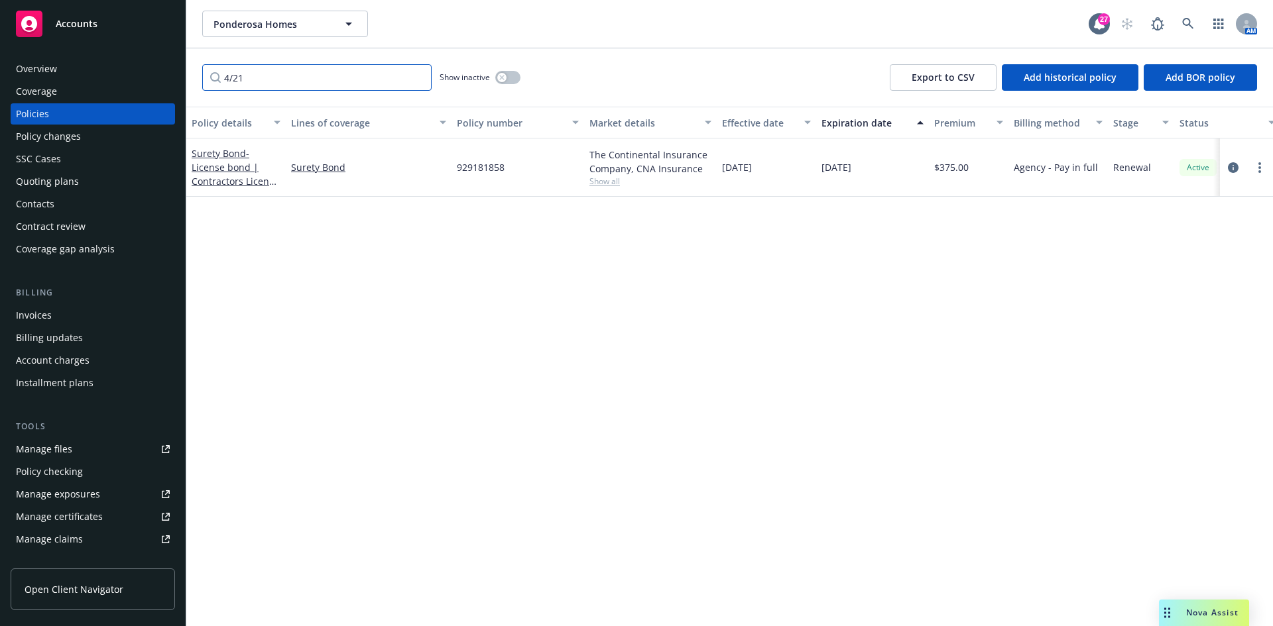
type input "4/21"
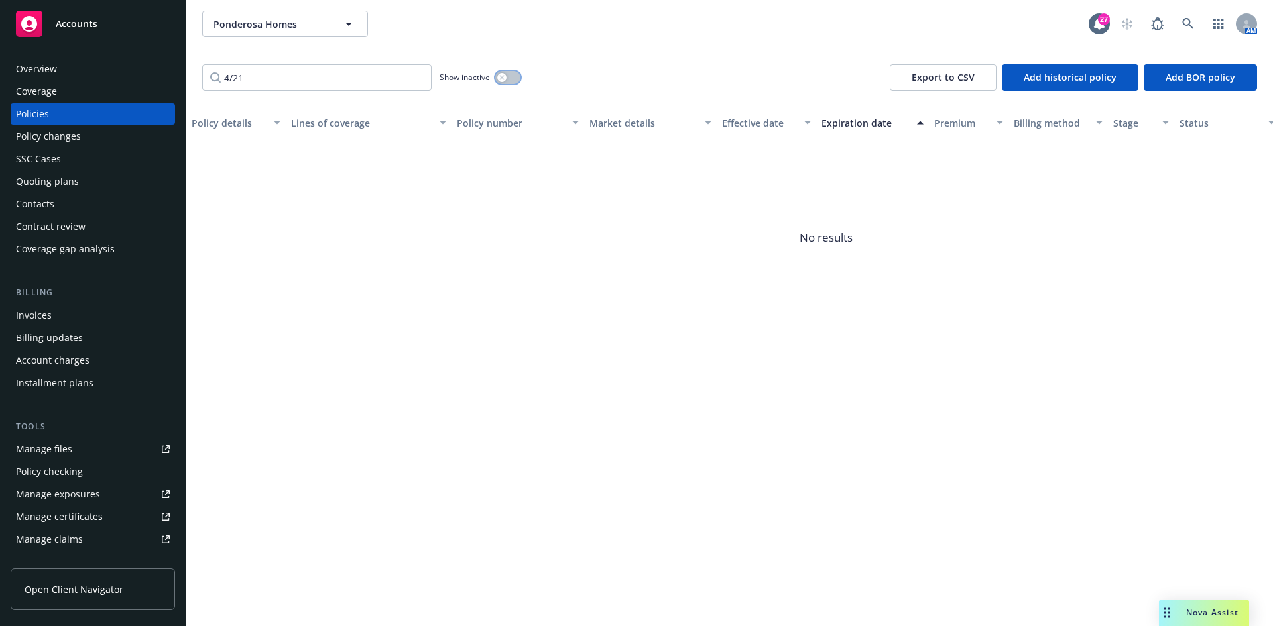
click at [514, 79] on button "button" at bounding box center [507, 77] width 25 height 13
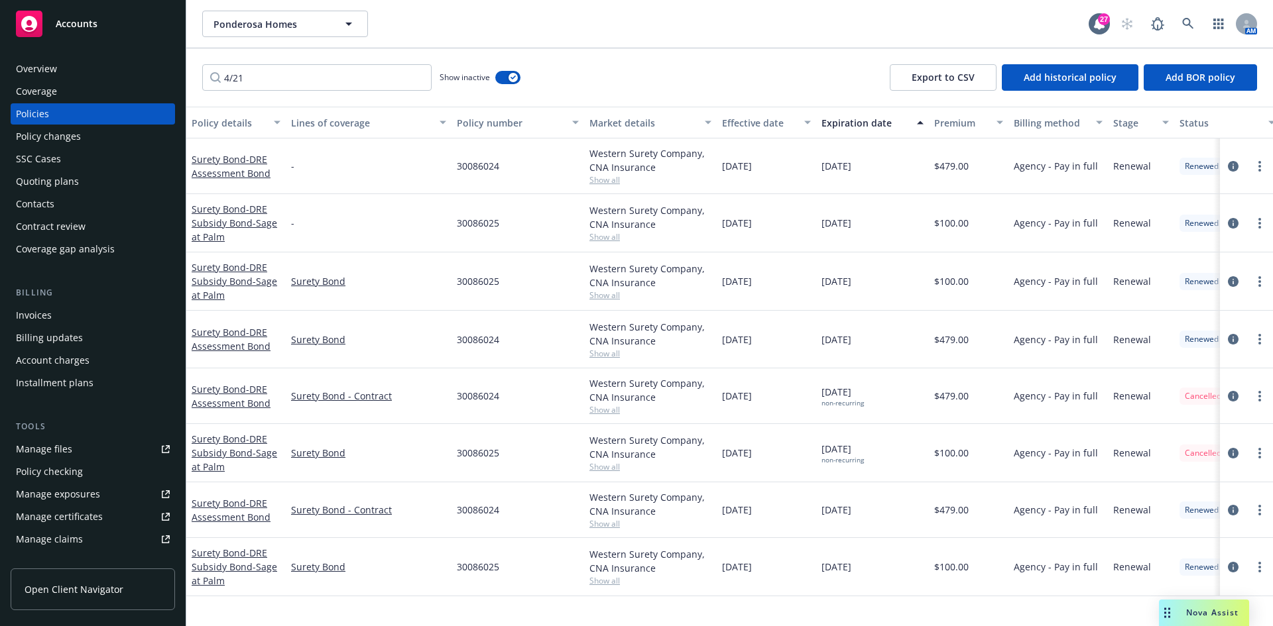
click at [135, 188] on div "Quoting plans" at bounding box center [93, 181] width 154 height 21
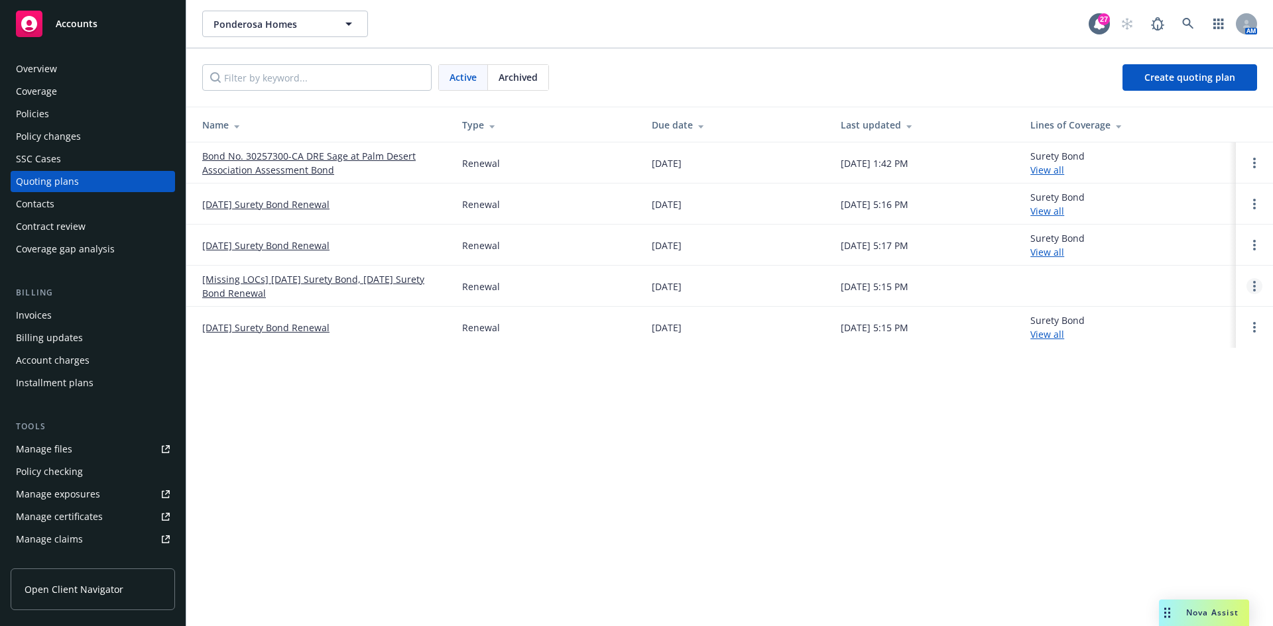
click at [1256, 289] on link "Open options" at bounding box center [1254, 286] width 16 height 16
click at [1169, 275] on span "Archive" at bounding box center [1160, 276] width 65 height 13
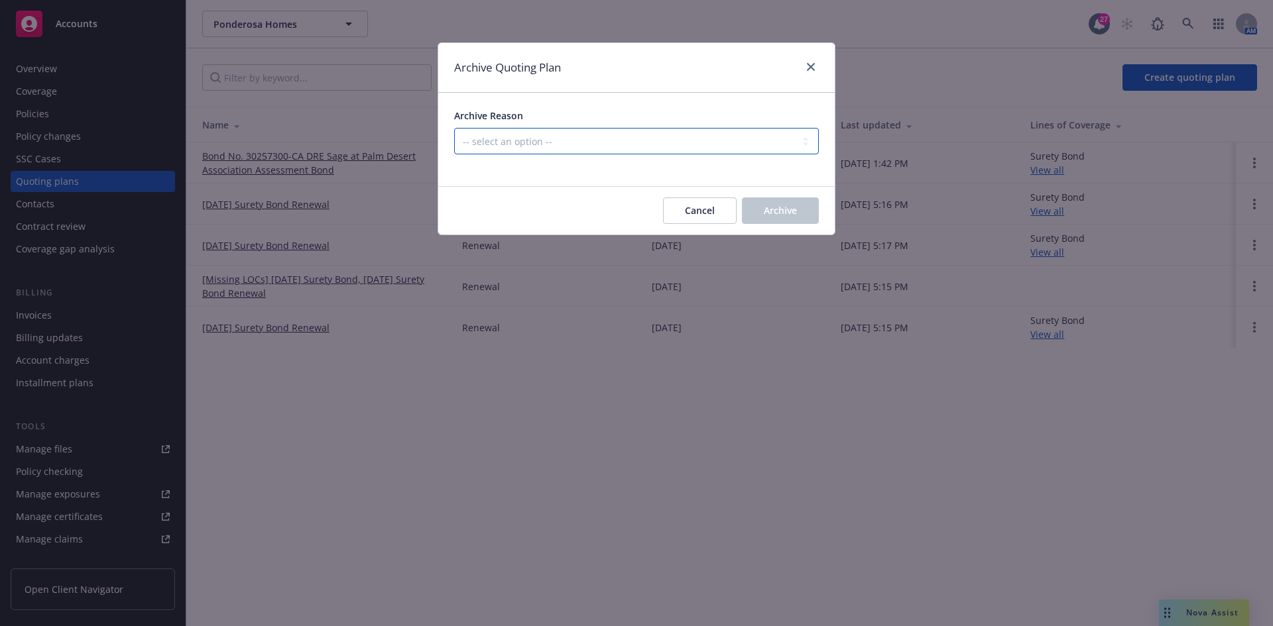
click at [667, 145] on select "-- select an option -- All policies in this renewal plan are auto-renewed Creat…" at bounding box center [636, 141] width 365 height 27
select select "ARCHIVED_RENEWAL_POLICY_AUTO_RENEWED"
click at [454, 128] on select "-- select an option -- All policies in this renewal plan are auto-renewed Creat…" at bounding box center [636, 141] width 365 height 27
click at [804, 209] on button "Archive" at bounding box center [780, 211] width 77 height 27
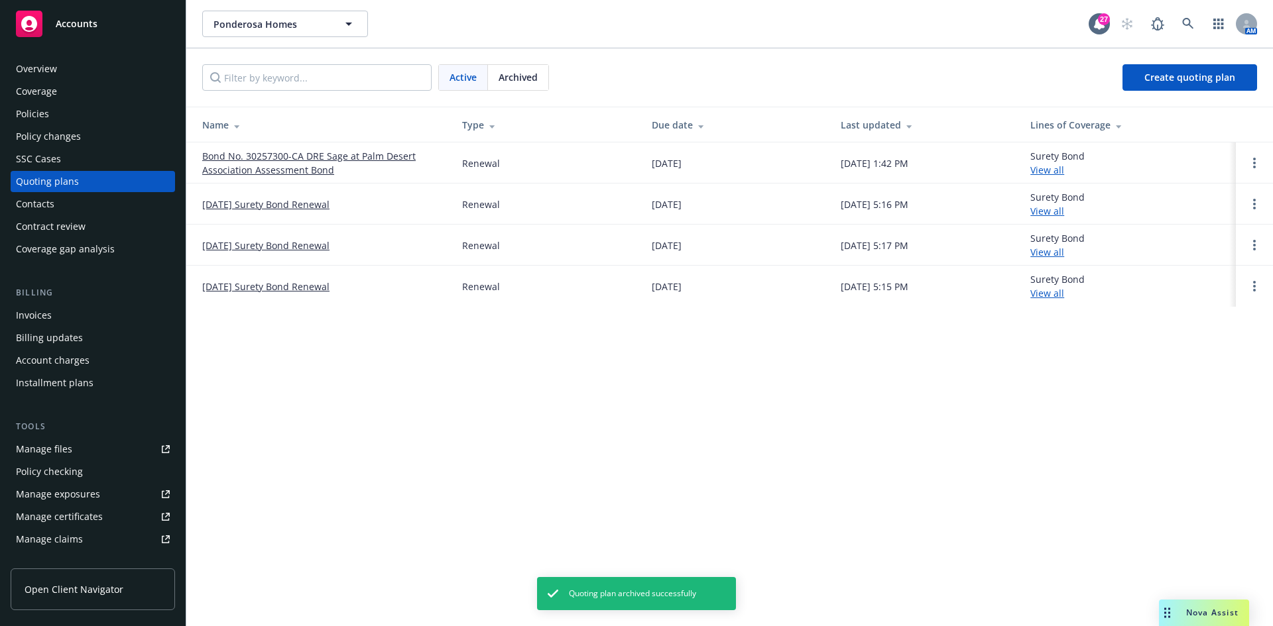
click at [46, 182] on div "Quoting plans" at bounding box center [47, 181] width 63 height 21
click at [50, 106] on div "Policies" at bounding box center [93, 113] width 154 height 21
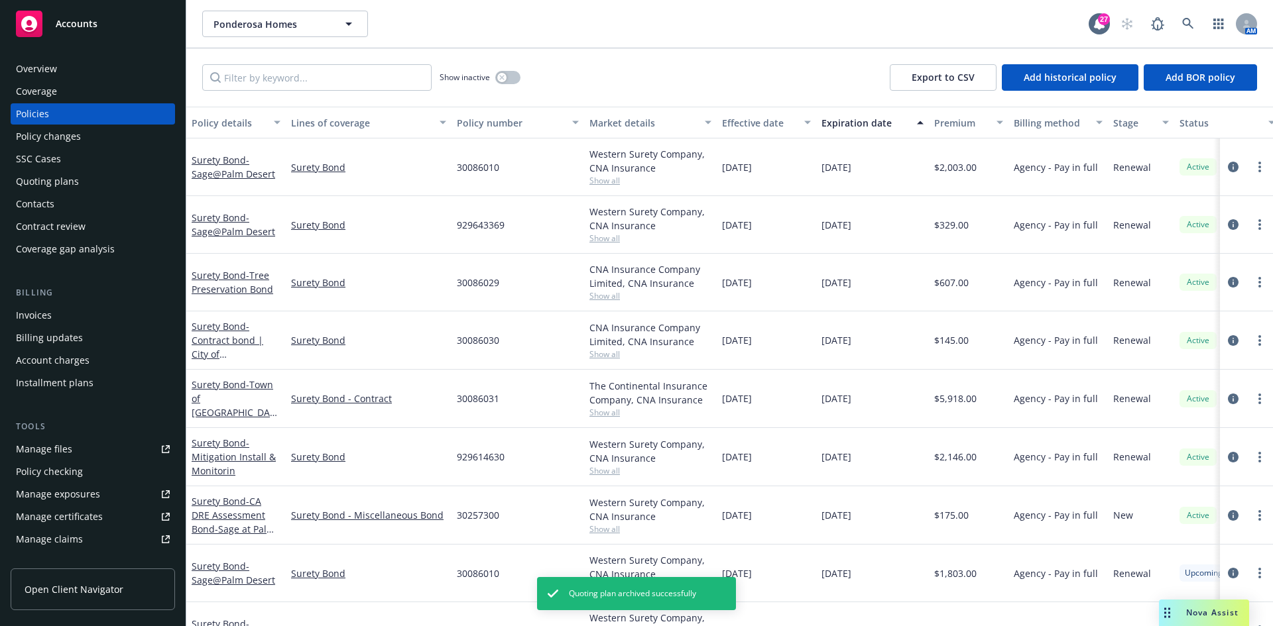
click at [106, 173] on div "Quoting plans" at bounding box center [93, 181] width 154 height 21
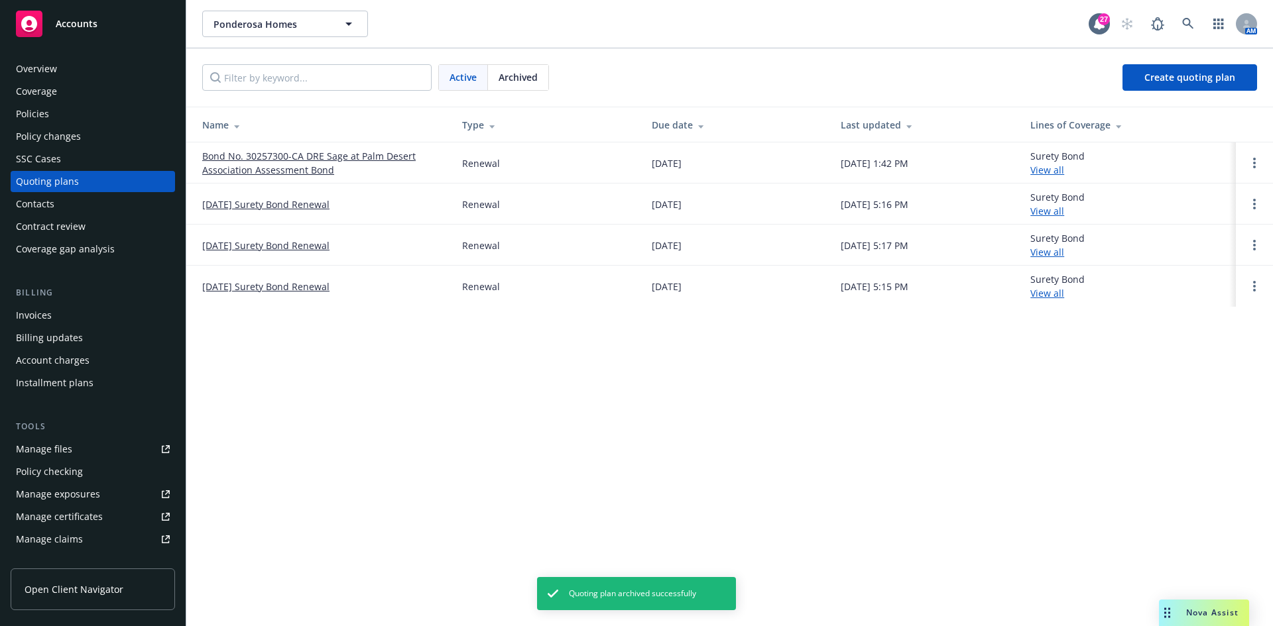
click at [77, 142] on div "Policy changes" at bounding box center [48, 136] width 65 height 21
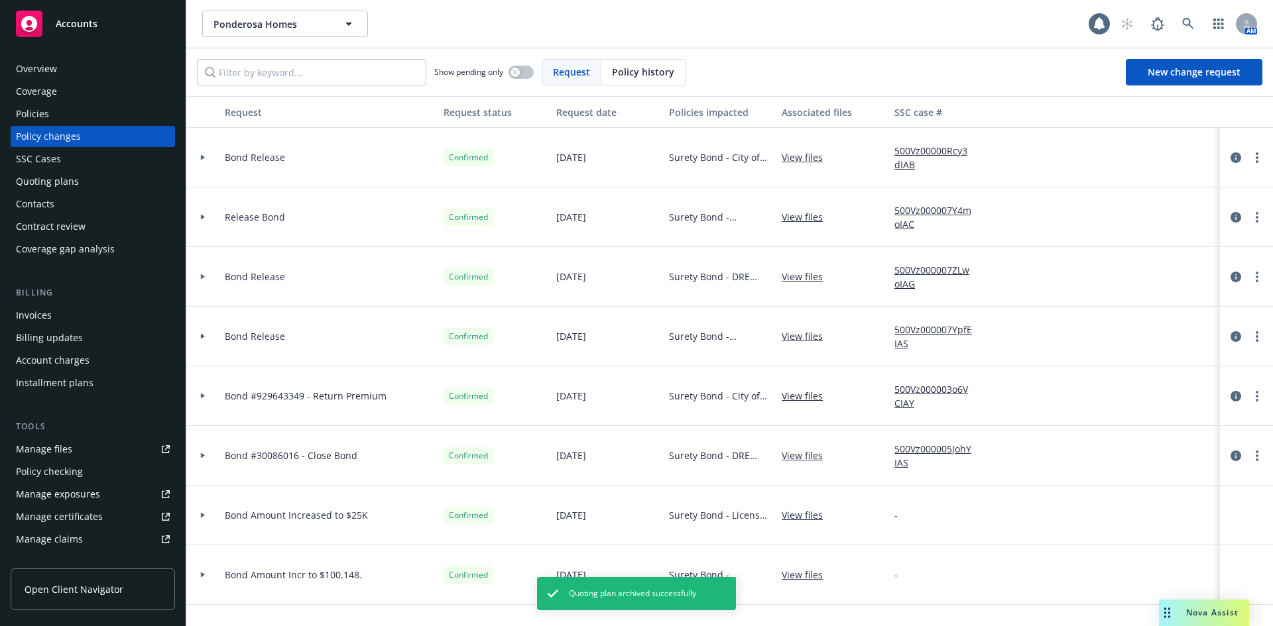
click at [80, 184] on div "Quoting plans" at bounding box center [93, 181] width 154 height 21
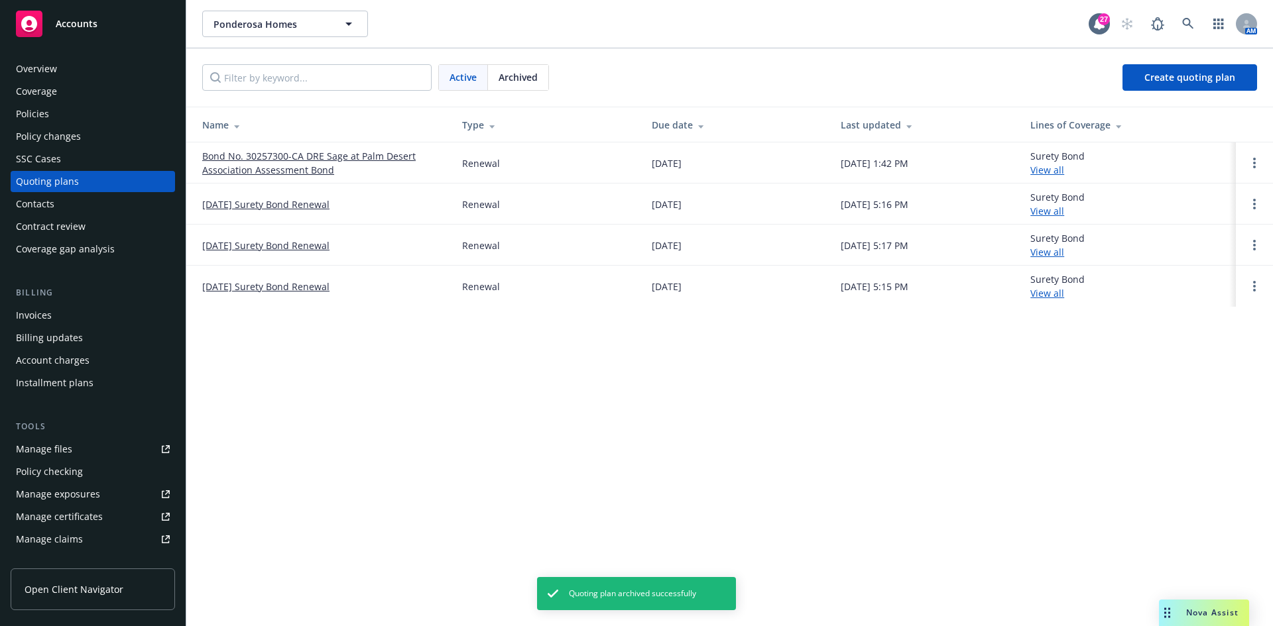
click at [82, 137] on div "Policy changes" at bounding box center [93, 136] width 154 height 21
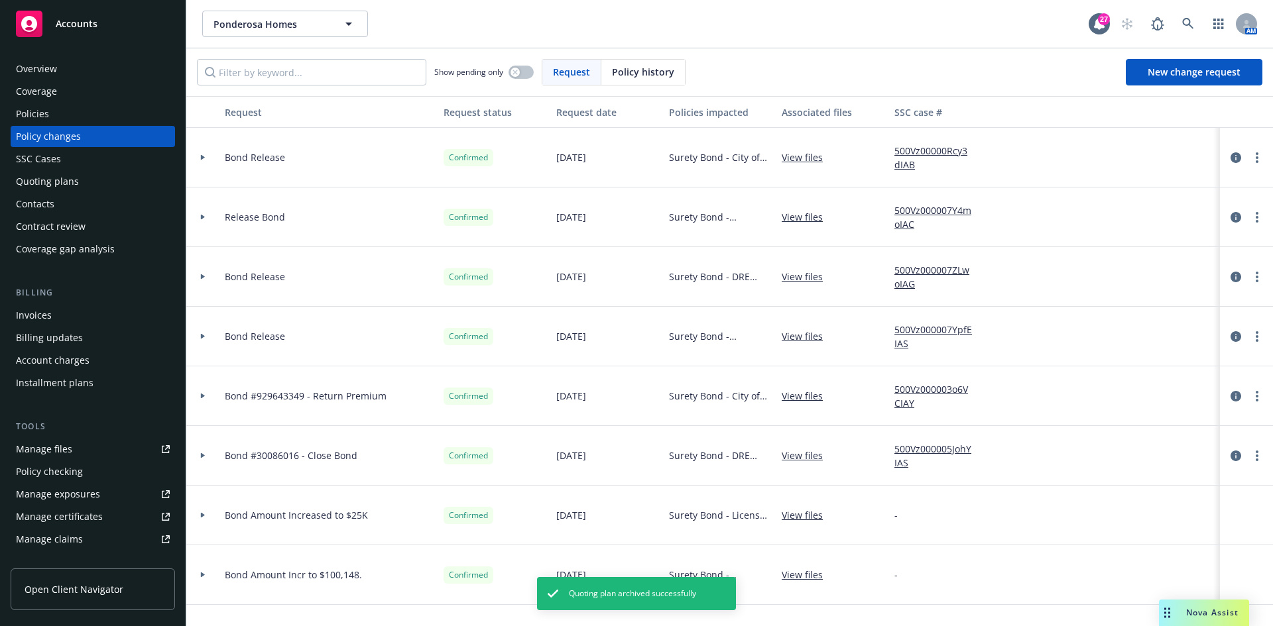
click at [48, 119] on div "Policies" at bounding box center [93, 113] width 154 height 21
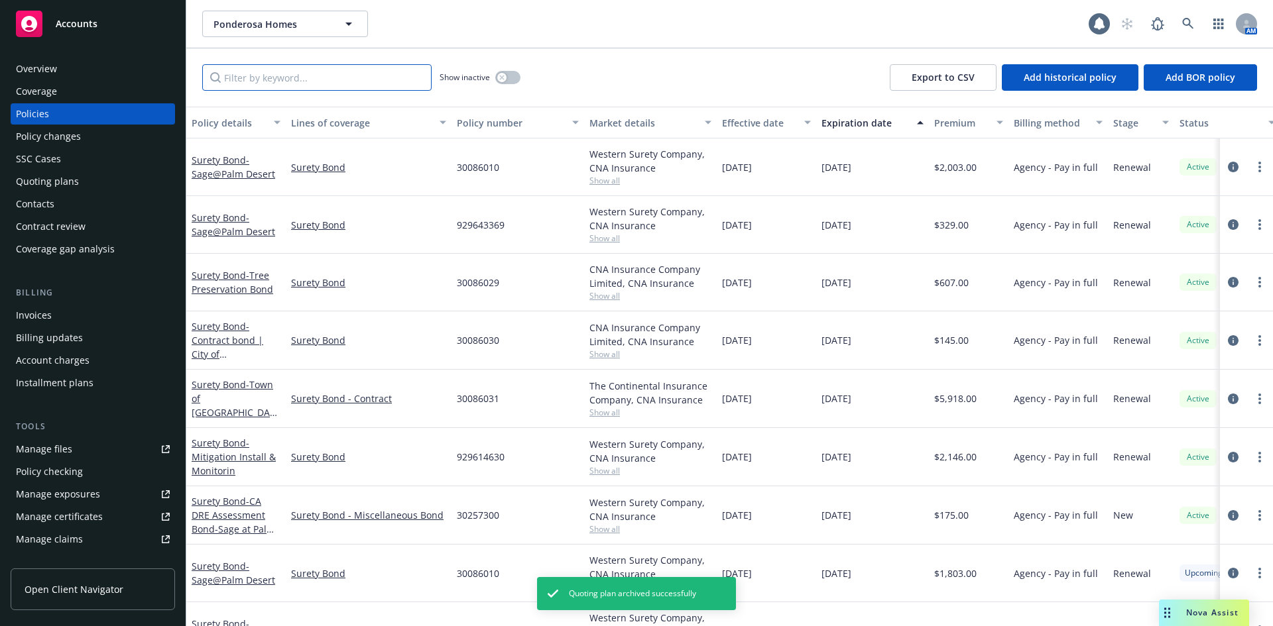
click at [268, 80] on input "Filter by keyword..." at bounding box center [316, 77] width 229 height 27
type input "5/1"
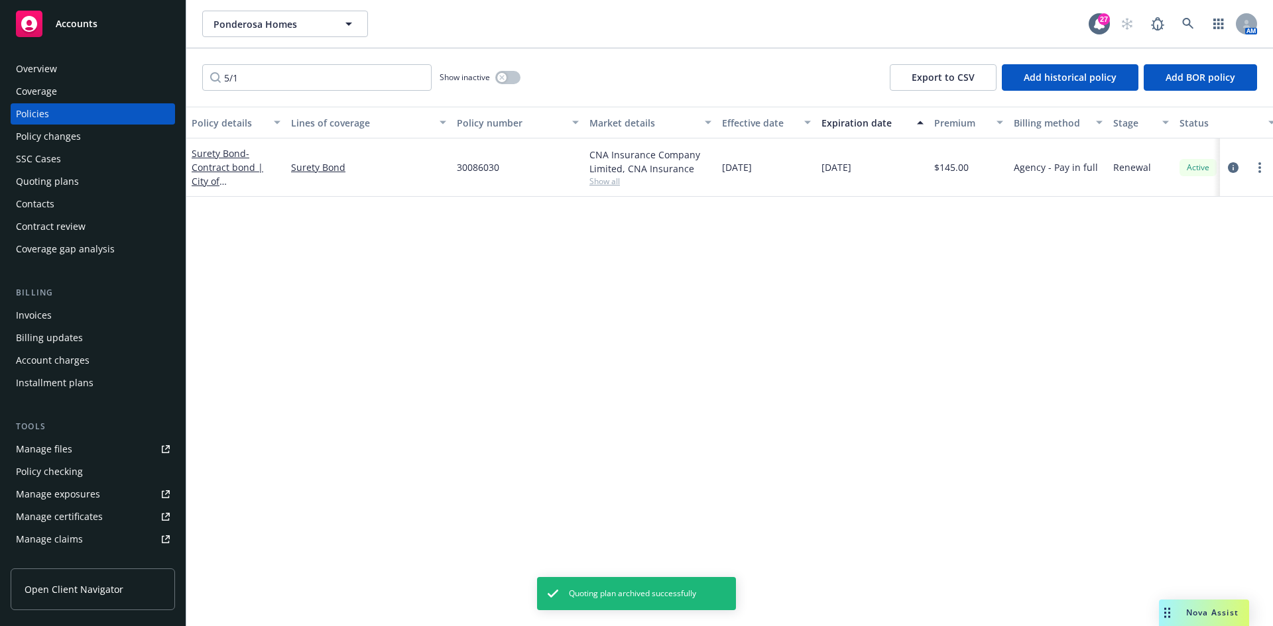
click at [62, 179] on div "Quoting plans" at bounding box center [47, 181] width 63 height 21
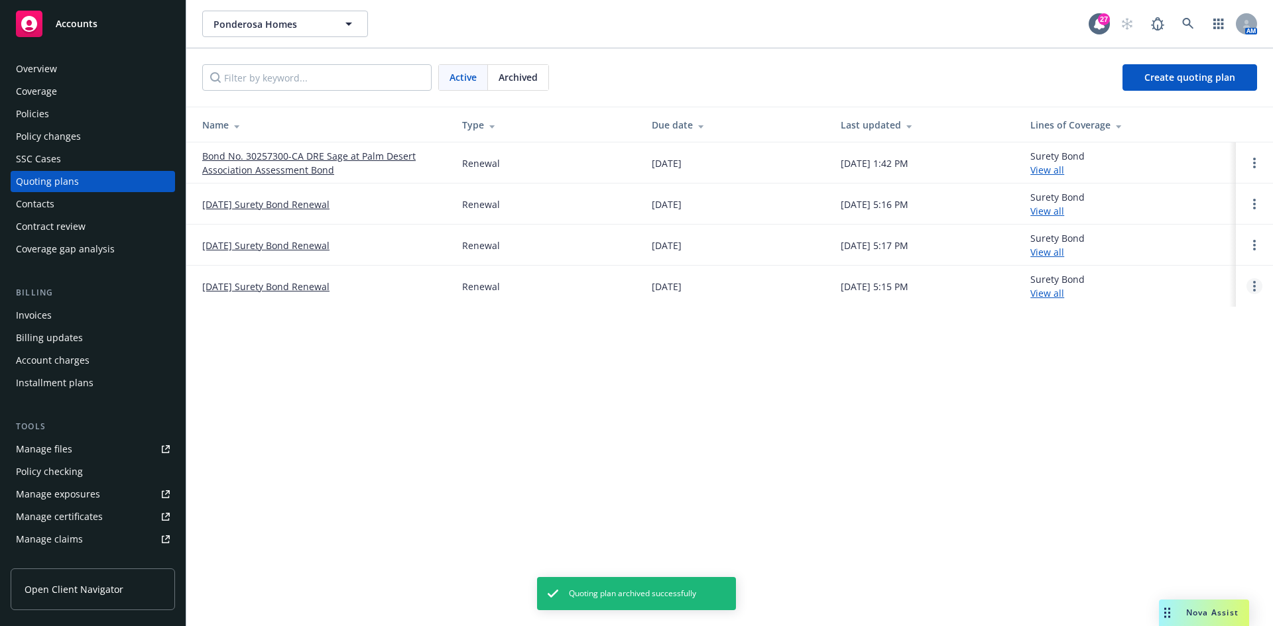
click at [1255, 284] on icon "Open options" at bounding box center [1254, 286] width 3 height 11
click at [1185, 287] on link "Archive" at bounding box center [1186, 276] width 116 height 27
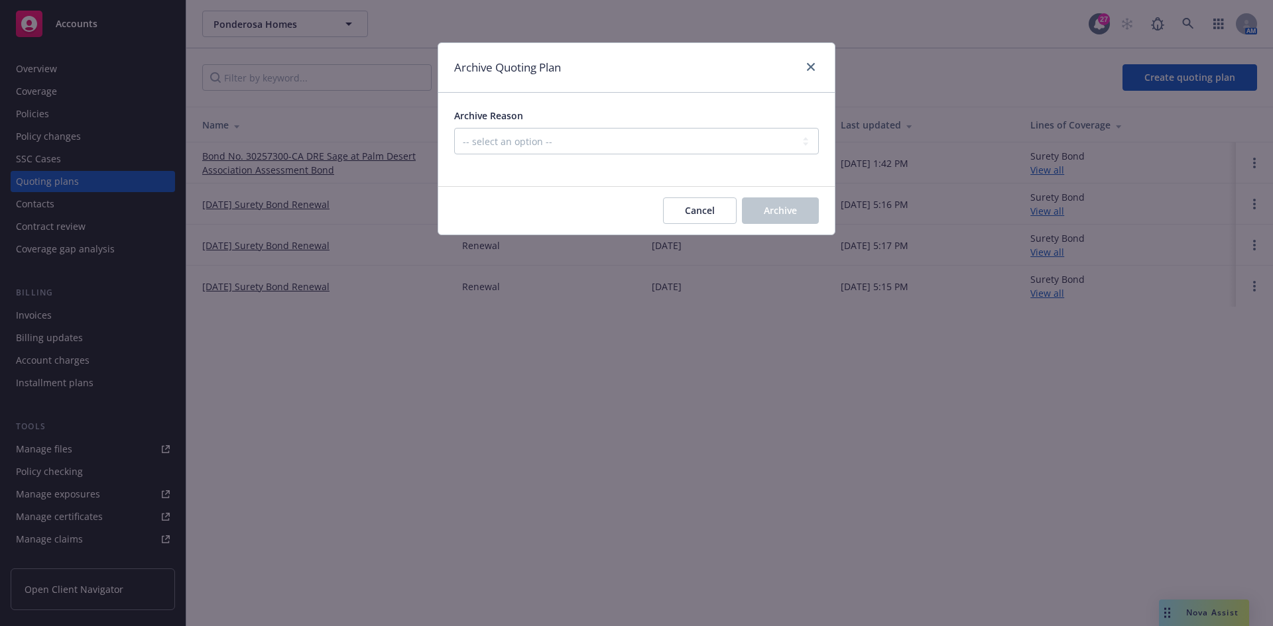
click at [630, 164] on div at bounding box center [636, 162] width 365 height 16
click at [627, 154] on select "-- select an option -- All policies in this renewal plan are auto-renewed Creat…" at bounding box center [636, 141] width 365 height 27
click at [454, 128] on select "-- select an option -- All policies in this renewal plan are auto-renewed Creat…" at bounding box center [636, 141] width 365 height 27
click at [785, 217] on button "Archive" at bounding box center [780, 211] width 77 height 27
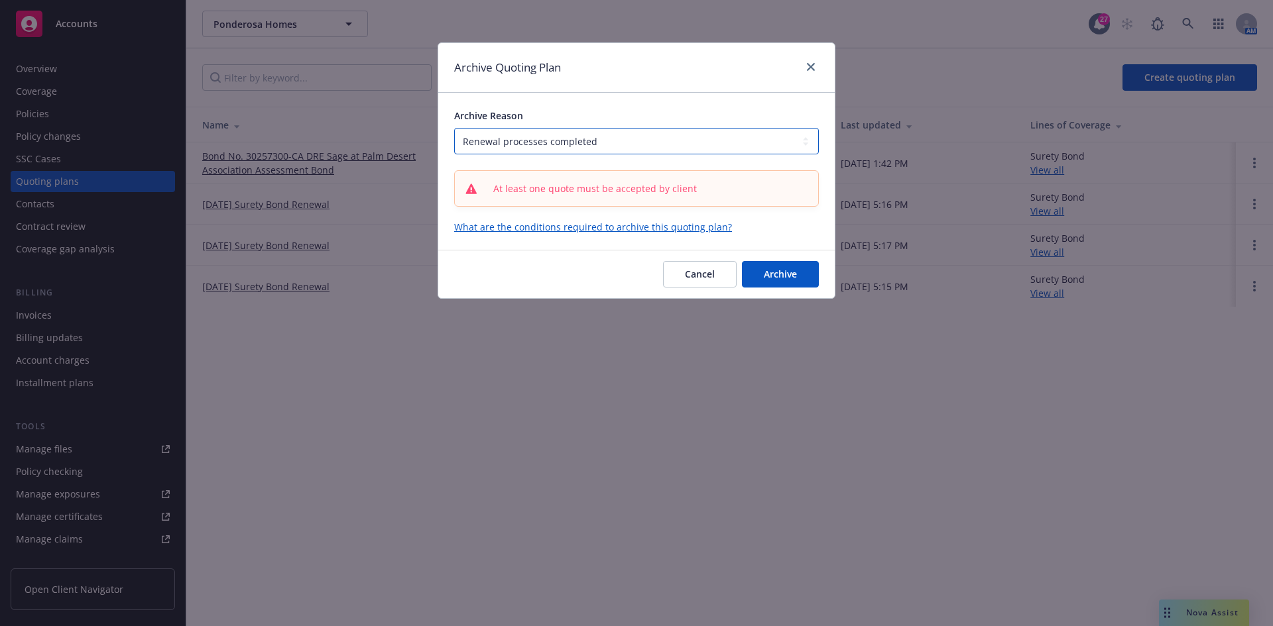
click at [696, 135] on select "-- select an option -- All policies in this renewal plan are auto-renewed Creat…" at bounding box center [636, 141] width 365 height 27
select select "ARCHIVED_RENEWAL_POLICY_AUTO_RENEWED"
click at [454, 128] on select "-- select an option -- All policies in this renewal plan are auto-renewed Creat…" at bounding box center [636, 141] width 365 height 27
click at [778, 269] on span "Archive" at bounding box center [780, 274] width 33 height 13
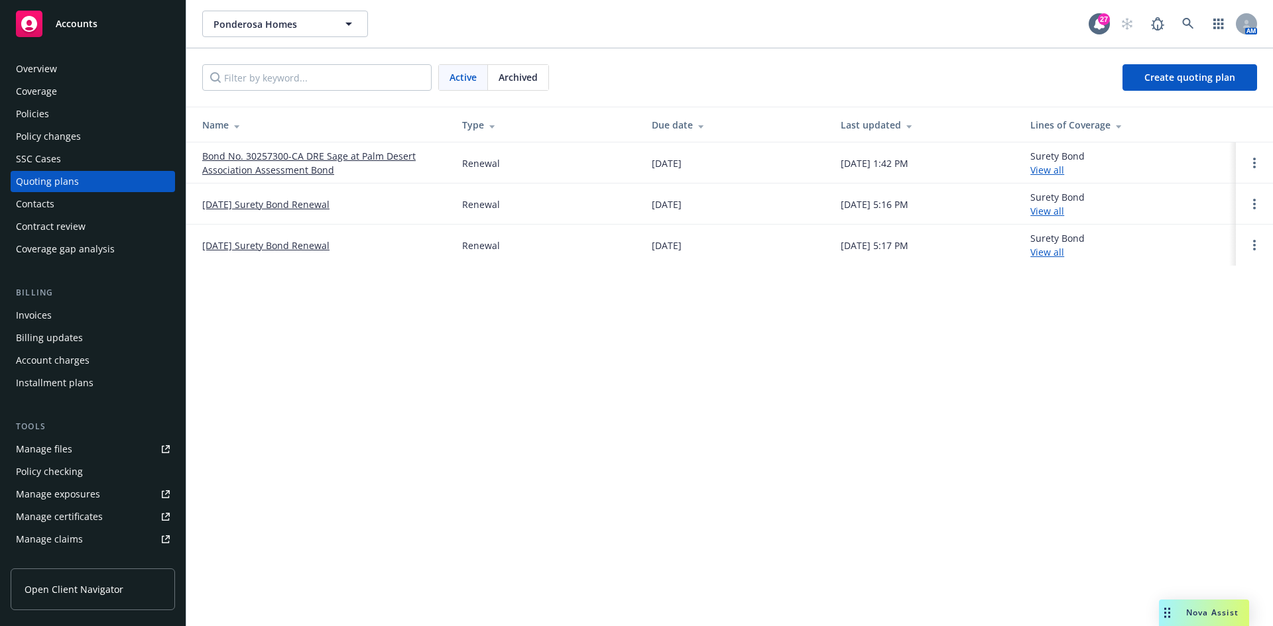
click at [114, 146] on div "Policy changes" at bounding box center [93, 136] width 154 height 21
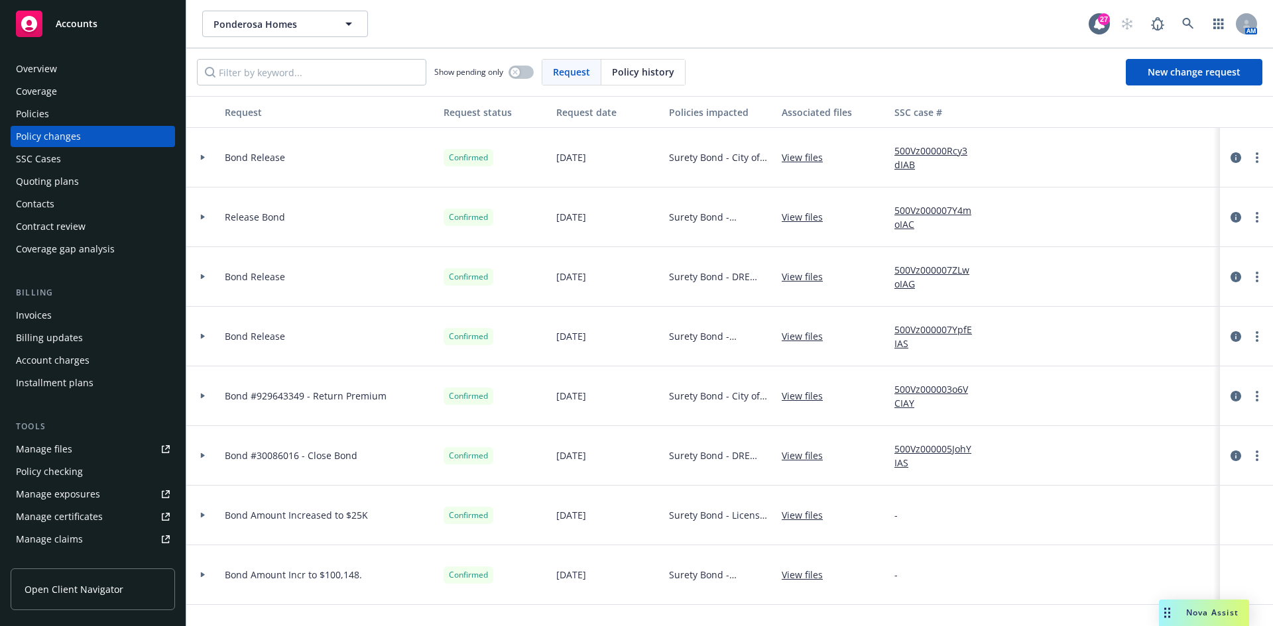
click at [79, 113] on div "Policies" at bounding box center [93, 113] width 154 height 21
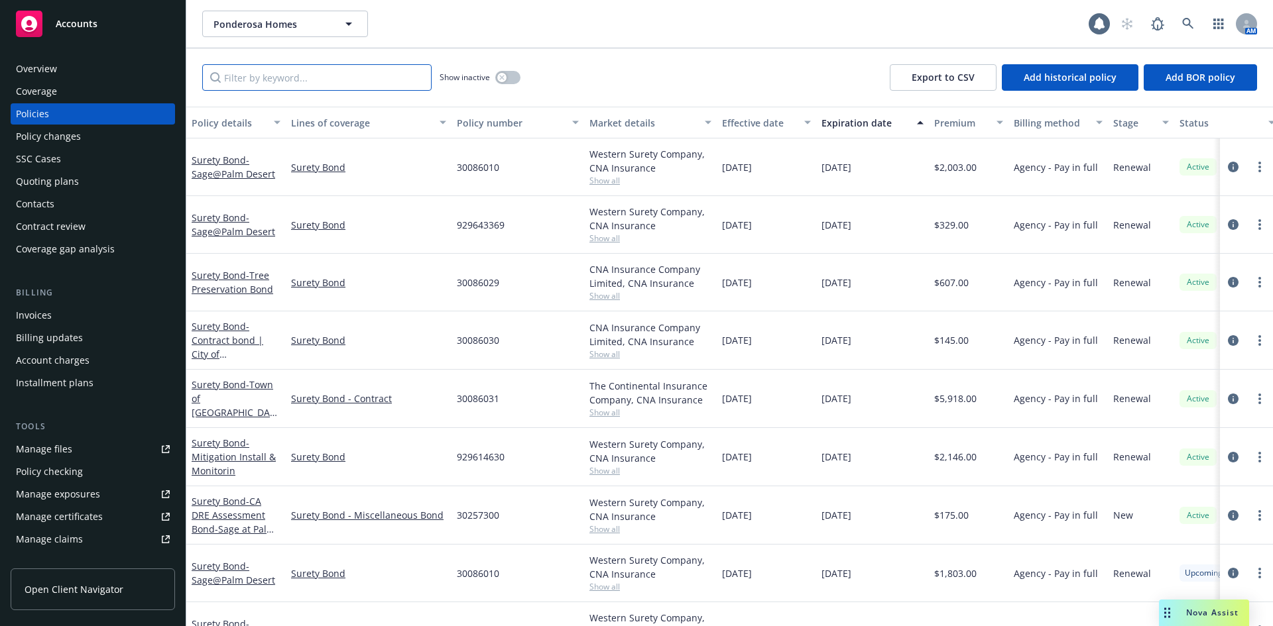
click at [364, 84] on input "Filter by keyword..." at bounding box center [316, 77] width 229 height 27
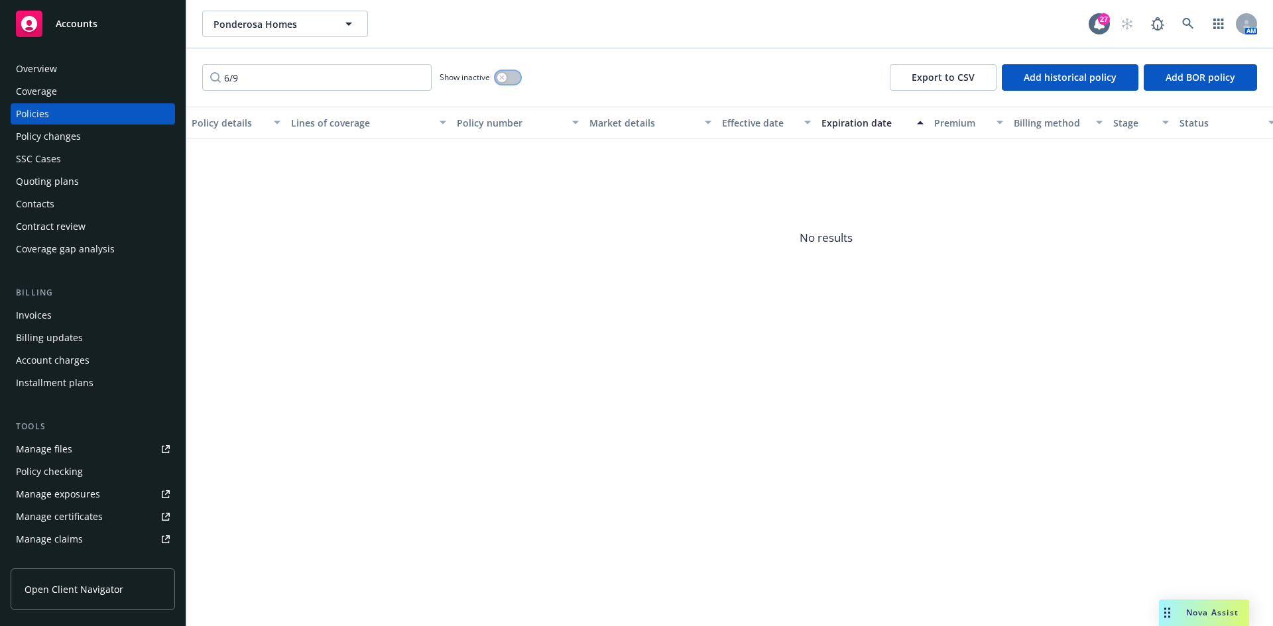
click at [502, 79] on icon "button" at bounding box center [501, 77] width 5 height 5
click at [233, 85] on input "6/9" at bounding box center [316, 77] width 229 height 27
type input "6/09"
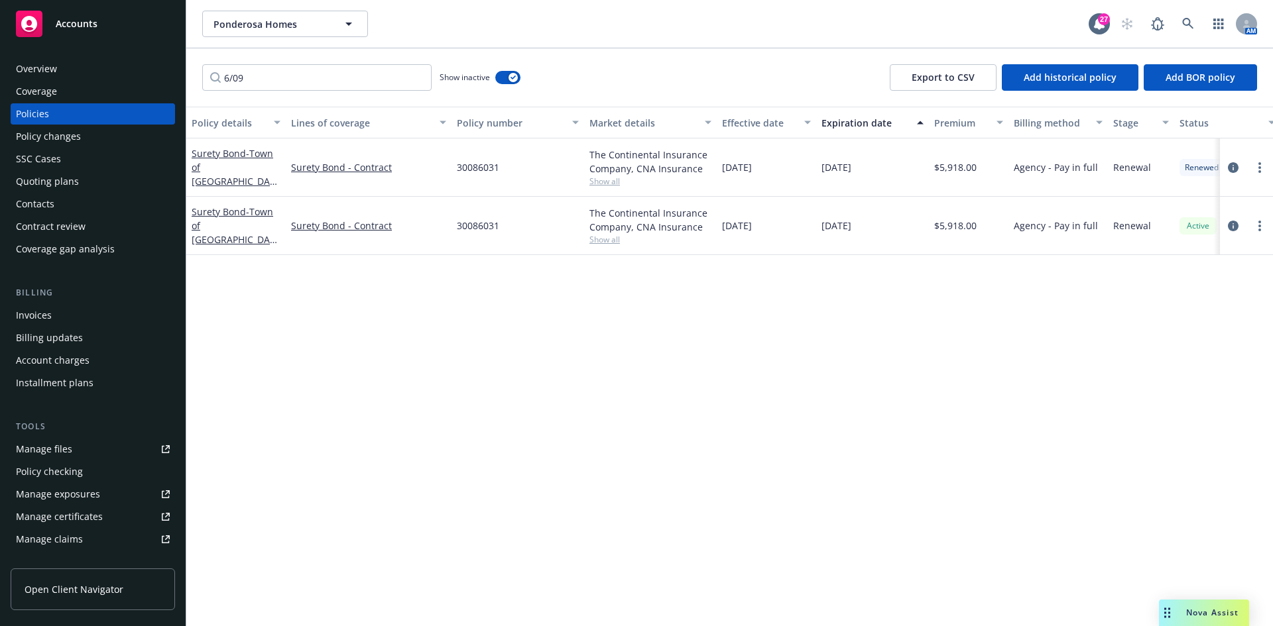
click at [76, 180] on div "Quoting plans" at bounding box center [47, 181] width 63 height 21
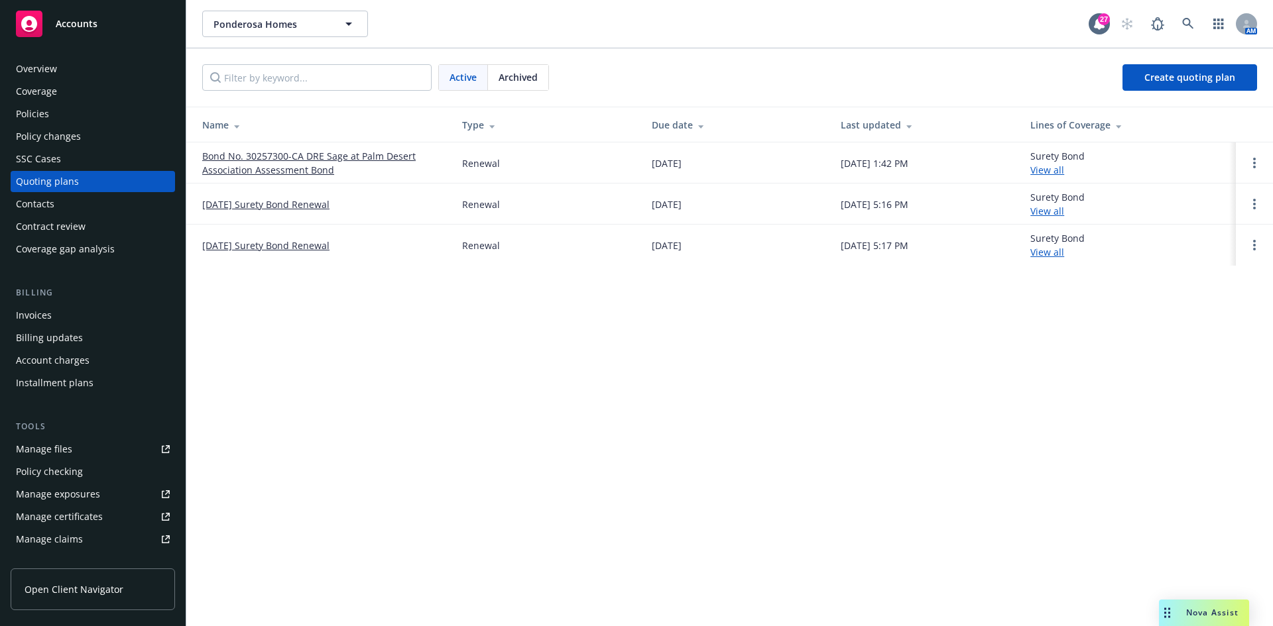
click at [76, 178] on div "Quoting plans" at bounding box center [47, 181] width 63 height 21
click at [1251, 247] on link "Open options" at bounding box center [1254, 245] width 16 height 16
click at [1214, 244] on link "Archive" at bounding box center [1186, 235] width 116 height 27
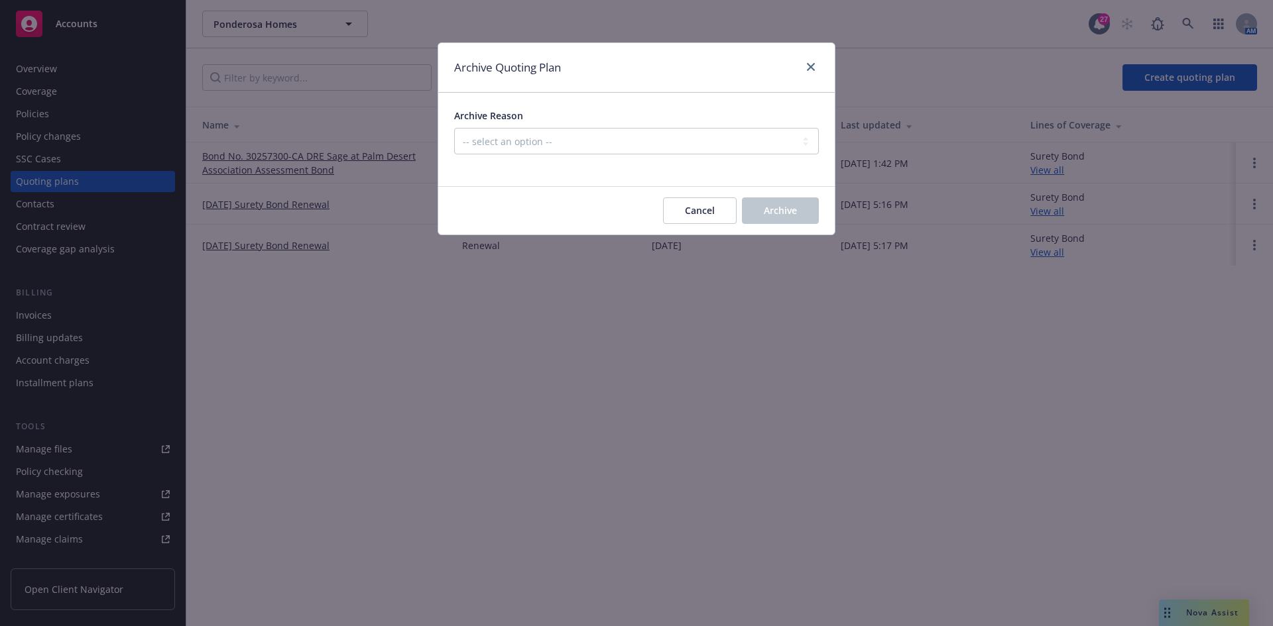
click at [590, 126] on div "Archive Reason -- select an option -- All policies in this renewal plan are aut…" at bounding box center [636, 132] width 365 height 46
drag, startPoint x: 585, startPoint y: 145, endPoint x: 598, endPoint y: 154, distance: 15.3
click at [585, 145] on select "-- select an option -- All policies in this renewal plan are auto-renewed Creat…" at bounding box center [636, 141] width 365 height 27
select select "ARCHIVED_RENEWAL_POLICY_AUTO_RENEWED"
click at [454, 128] on select "-- select an option -- All policies in this renewal plan are auto-renewed Creat…" at bounding box center [636, 141] width 365 height 27
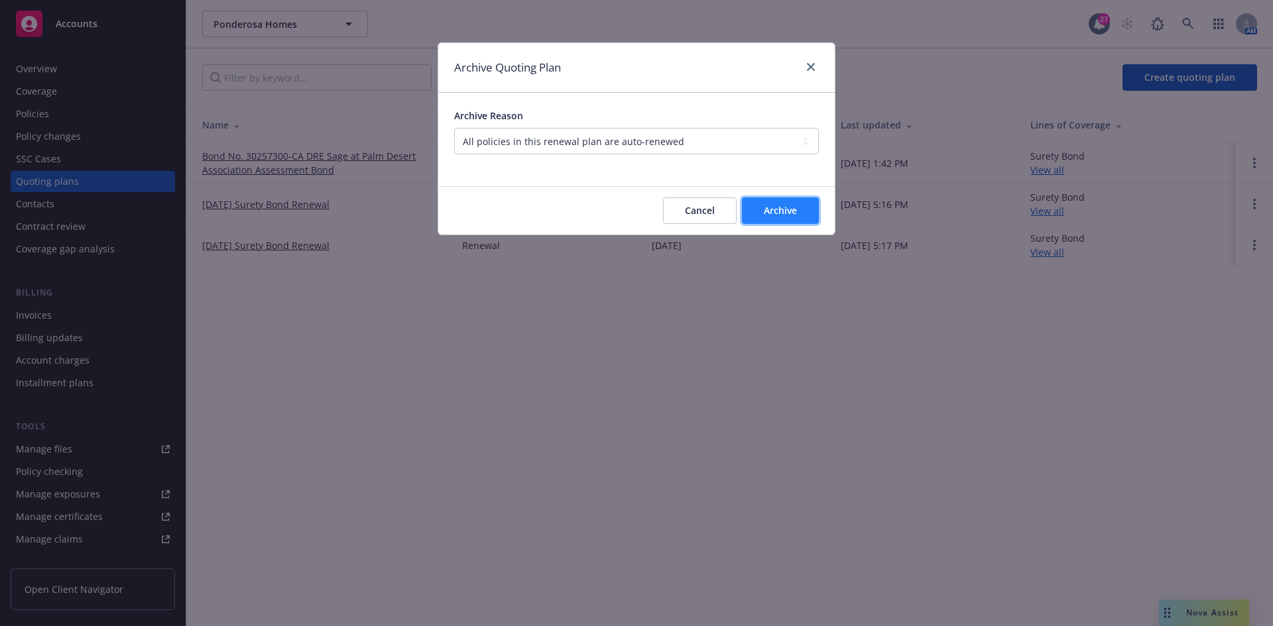
click at [783, 220] on button "Archive" at bounding box center [780, 211] width 77 height 27
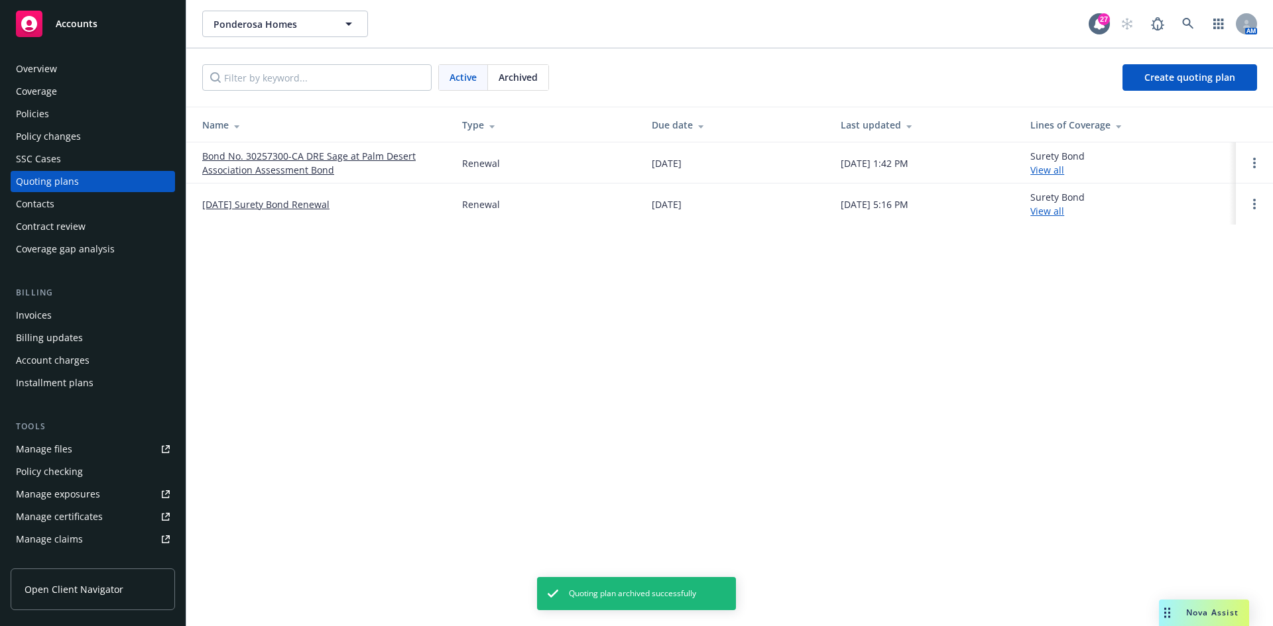
click at [89, 123] on div "Policies" at bounding box center [93, 113] width 154 height 21
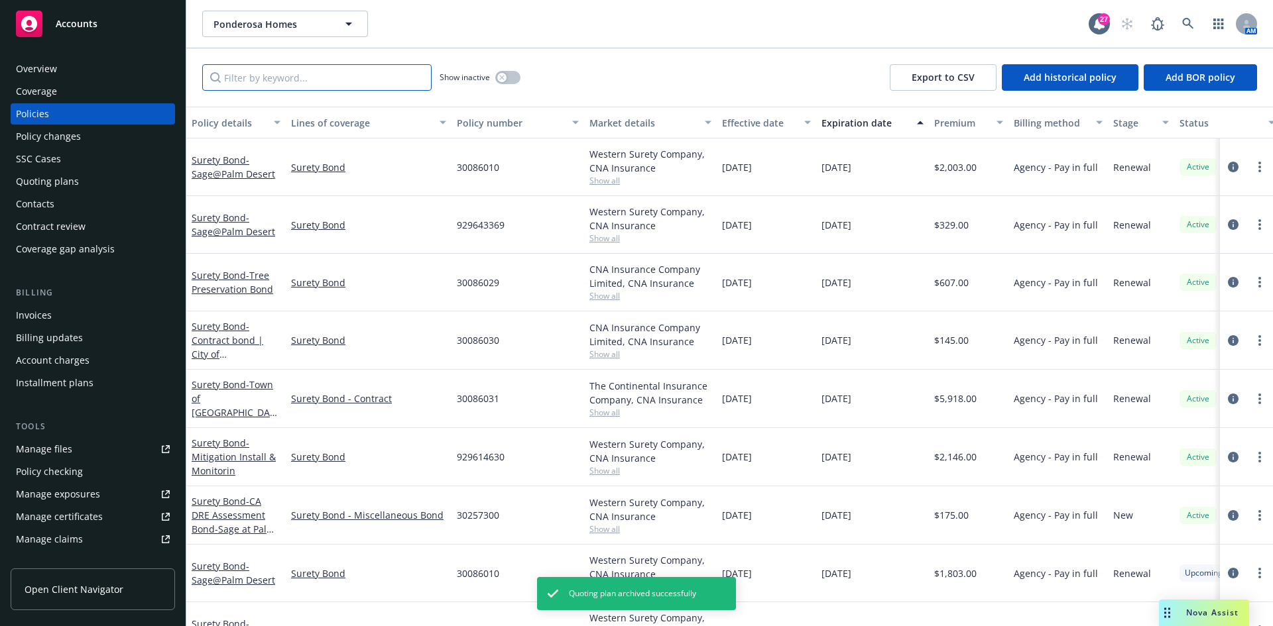
click at [269, 72] on input "Filter by keyword..." at bounding box center [316, 77] width 229 height 27
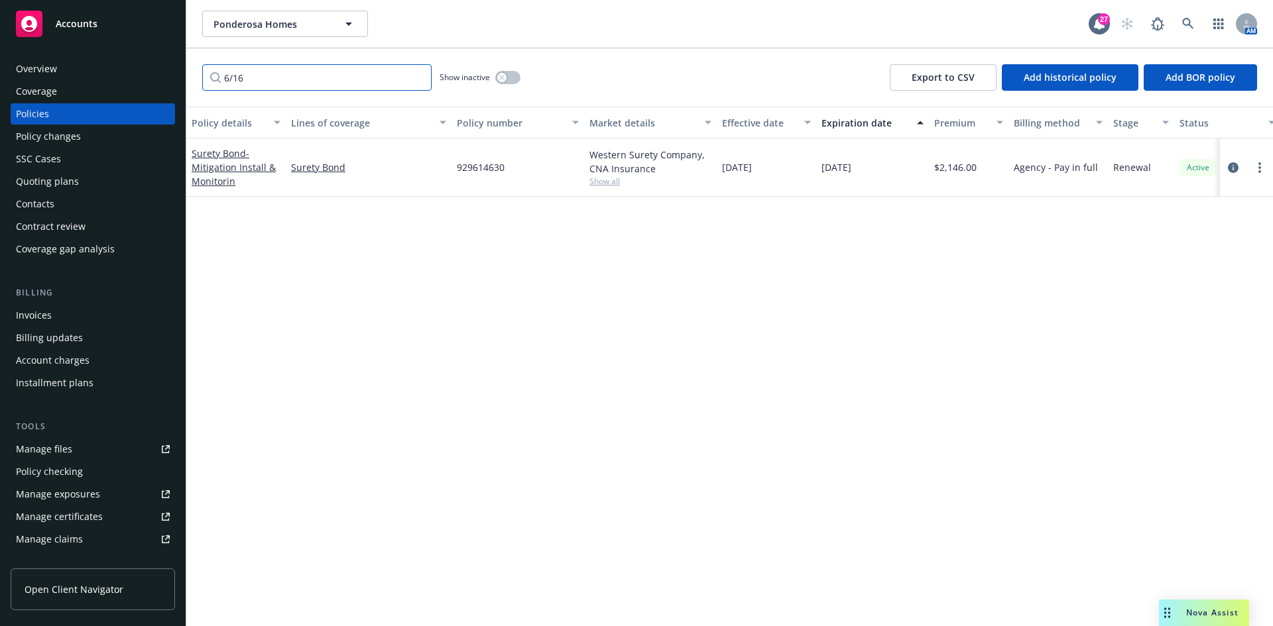
type input "6/16"
click at [107, 167] on div "SSC Cases" at bounding box center [93, 158] width 154 height 21
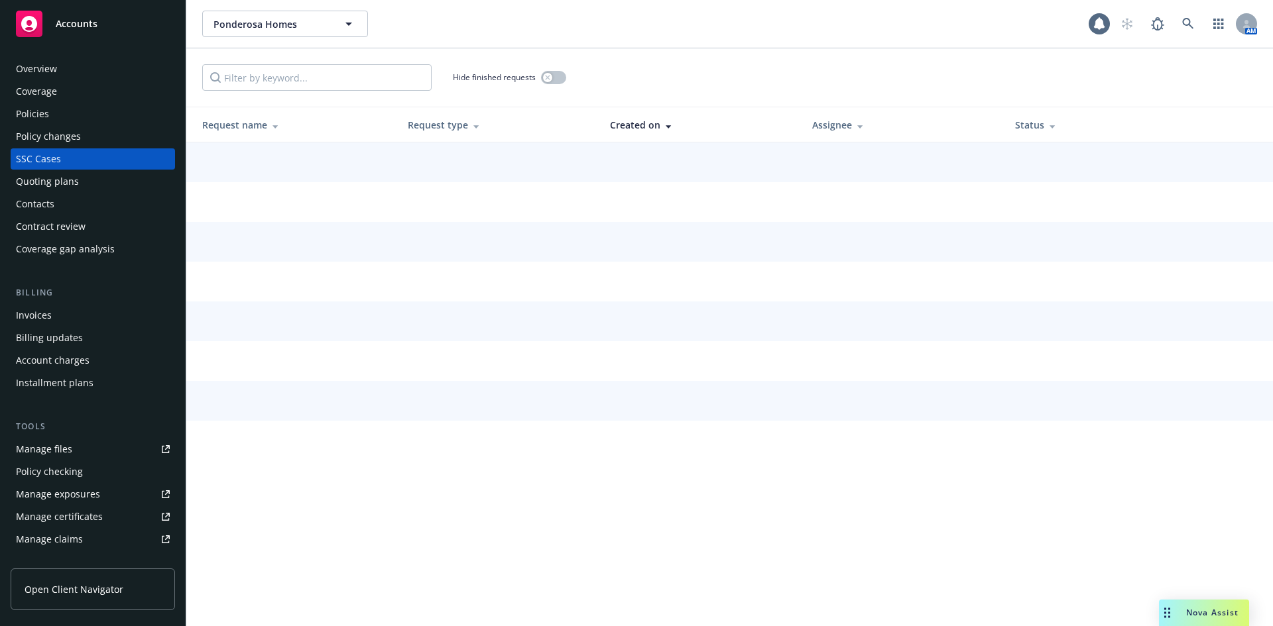
click at [102, 182] on div "Quoting plans" at bounding box center [93, 181] width 154 height 21
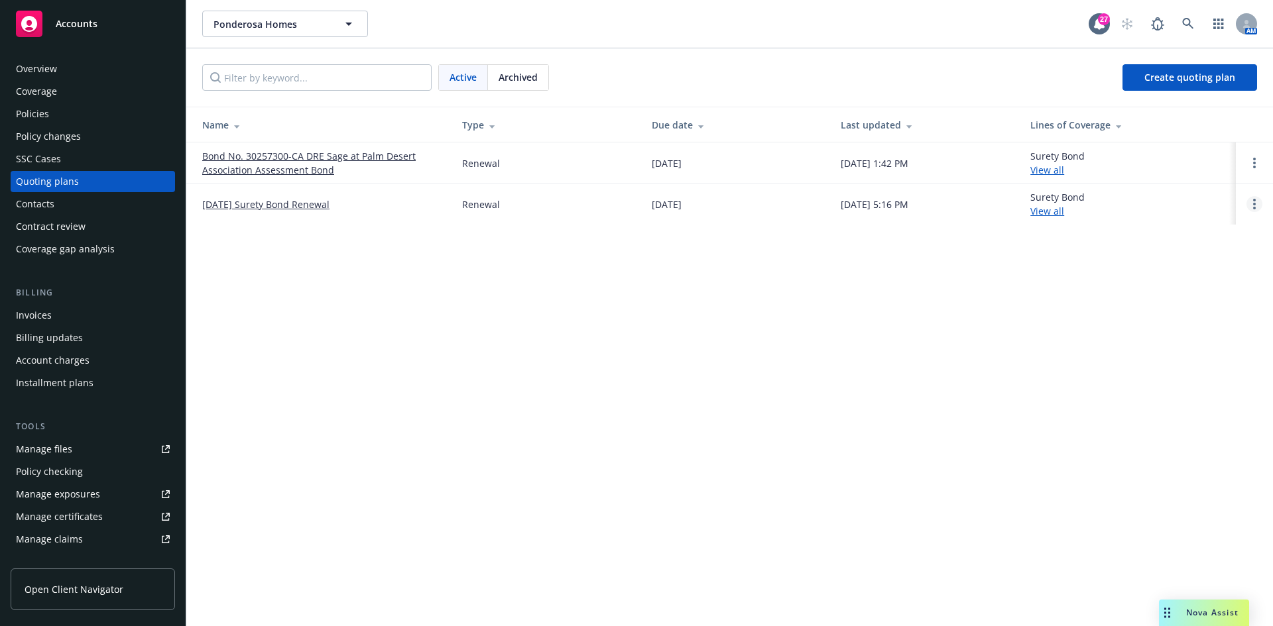
click at [1252, 205] on link "Open options" at bounding box center [1254, 204] width 16 height 16
click at [1161, 191] on span "Archive" at bounding box center [1160, 194] width 65 height 13
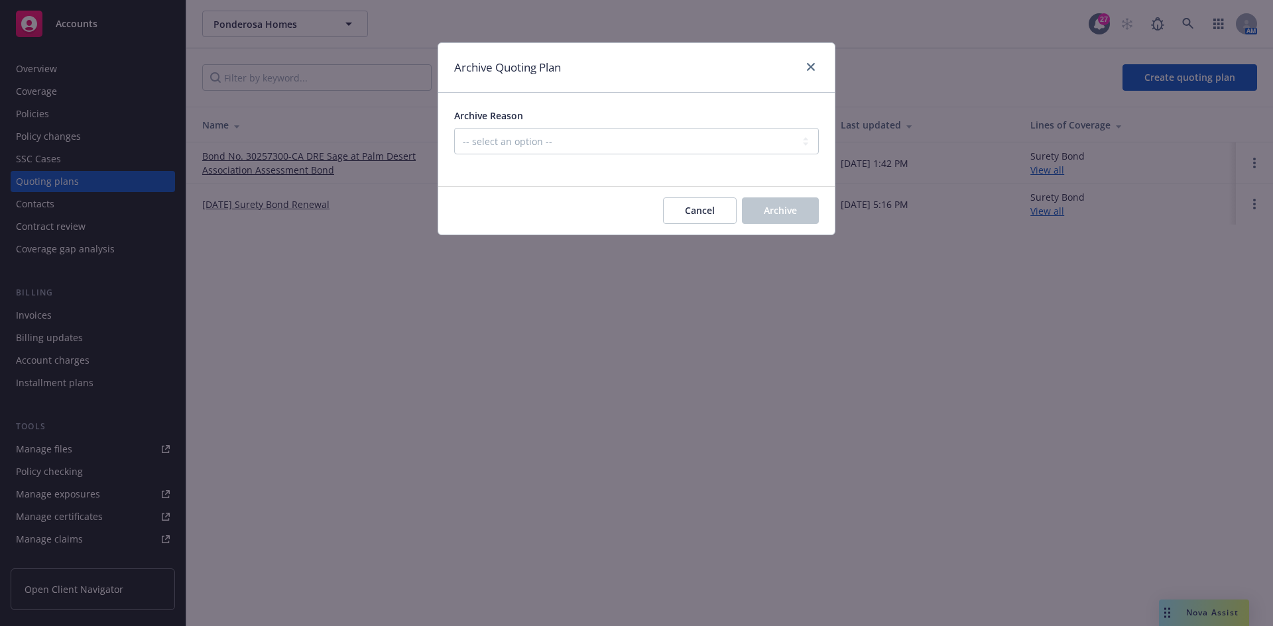
click at [590, 158] on div at bounding box center [636, 162] width 365 height 16
click at [594, 135] on select "-- select an option -- All policies in this renewal plan are auto-renewed Creat…" at bounding box center [636, 141] width 365 height 27
select select "ARCHIVED_RENEWAL_POLICY_AUTO_RENEWED"
click at [454, 128] on select "-- select an option -- All policies in this renewal plan are auto-renewed Creat…" at bounding box center [636, 141] width 365 height 27
click at [785, 219] on button "Archive" at bounding box center [780, 211] width 77 height 27
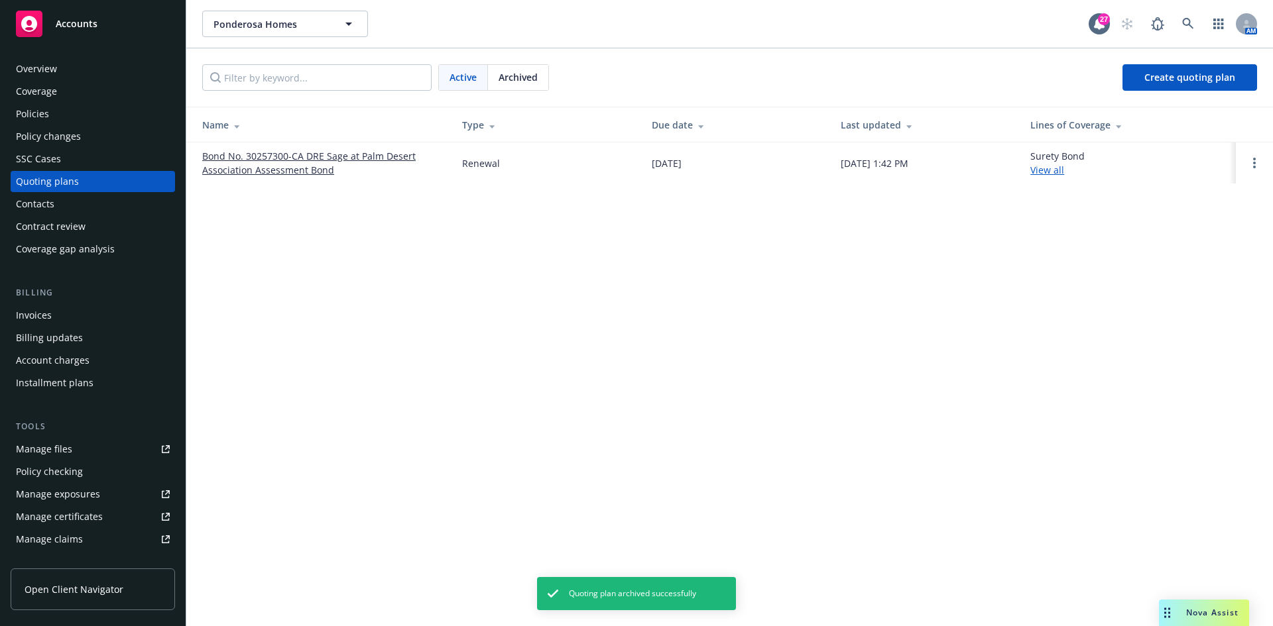
click at [52, 323] on div "Invoices" at bounding box center [93, 315] width 154 height 21
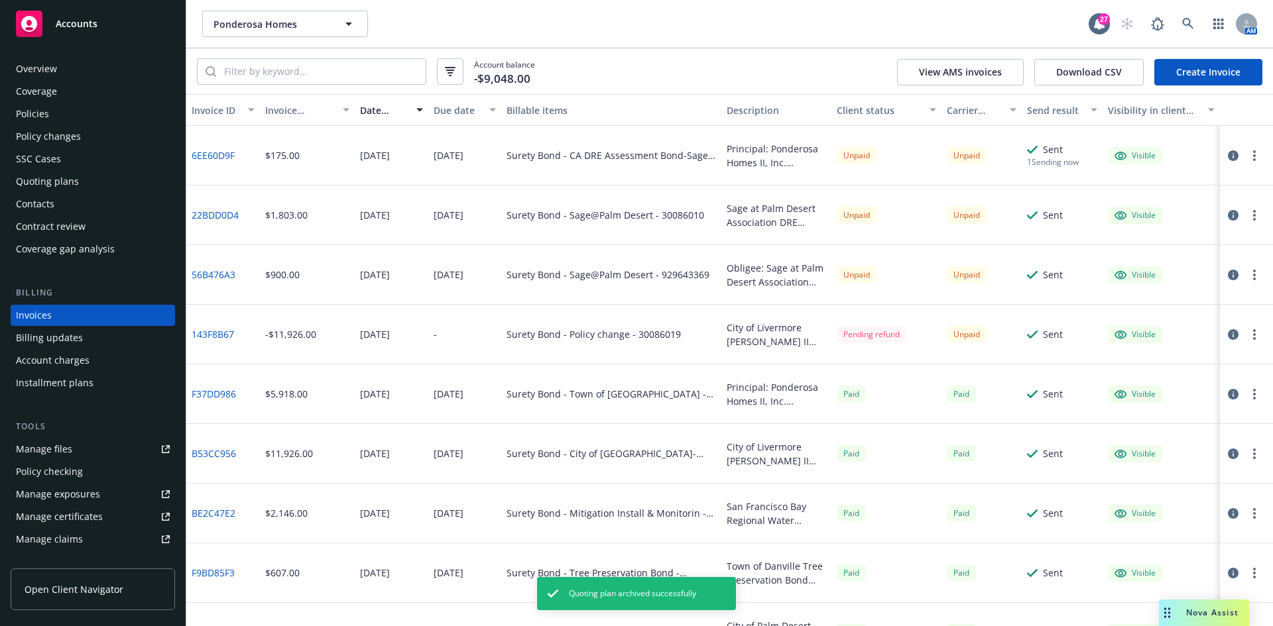
click at [232, 154] on link "6EE60D9F" at bounding box center [213, 155] width 43 height 14
click at [75, 141] on div "Policy changes" at bounding box center [48, 136] width 65 height 21
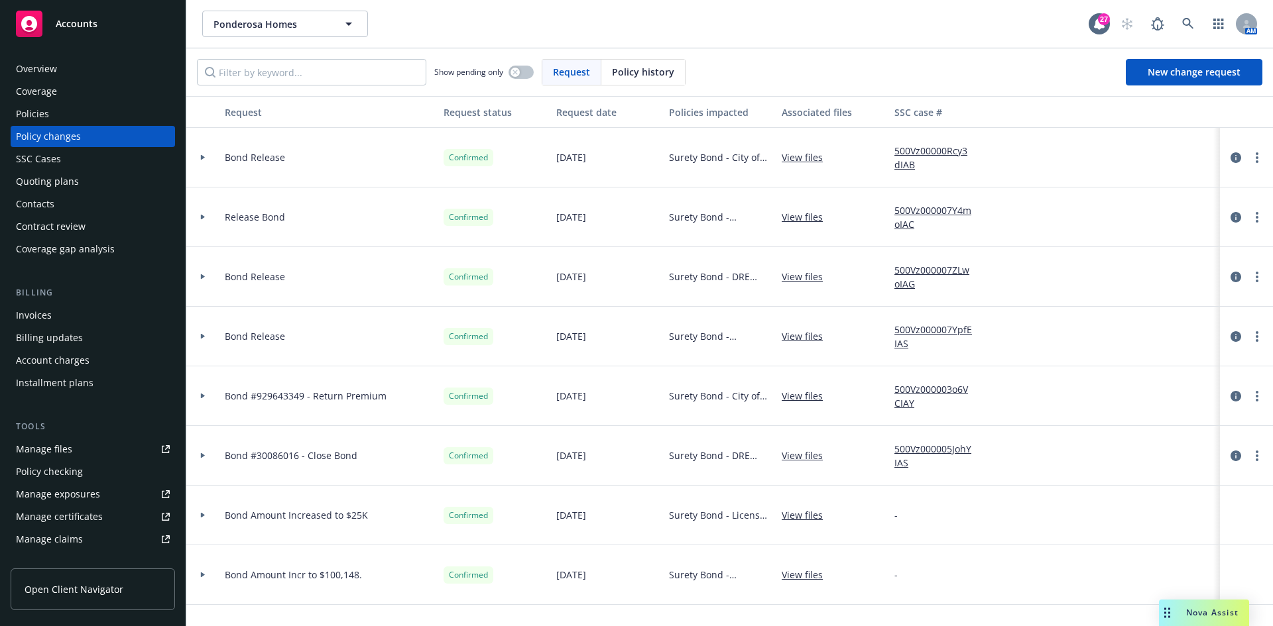
click at [99, 182] on div "Quoting plans" at bounding box center [93, 181] width 154 height 21
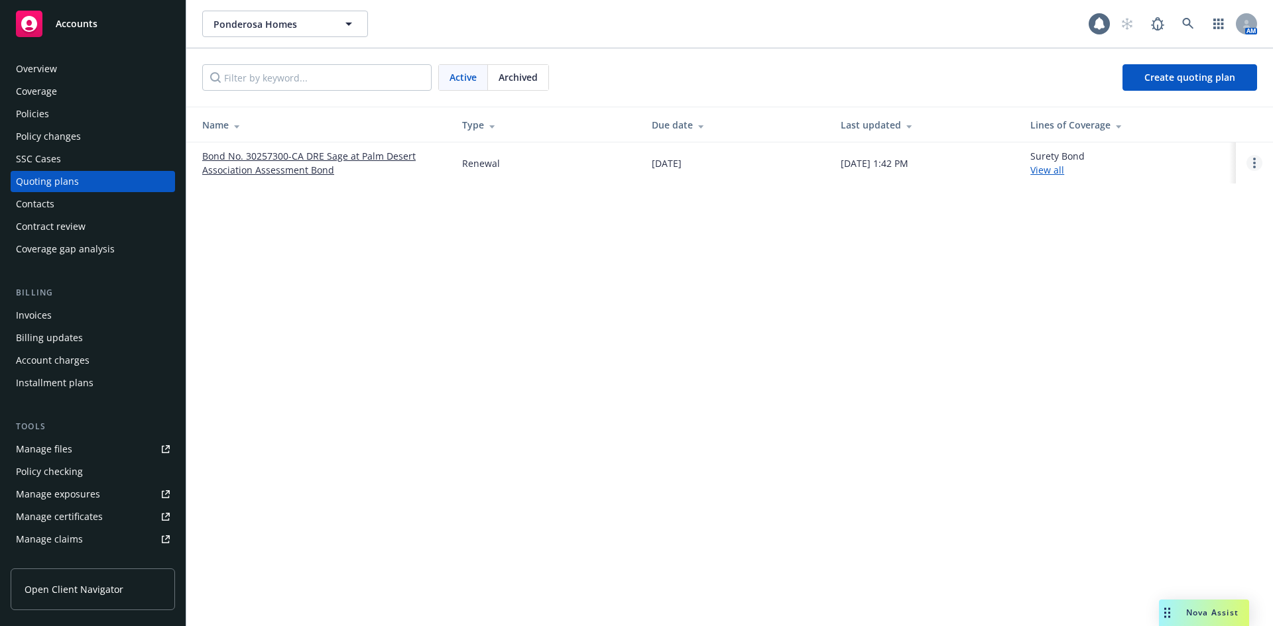
click at [1256, 167] on link "Open options" at bounding box center [1254, 163] width 16 height 16
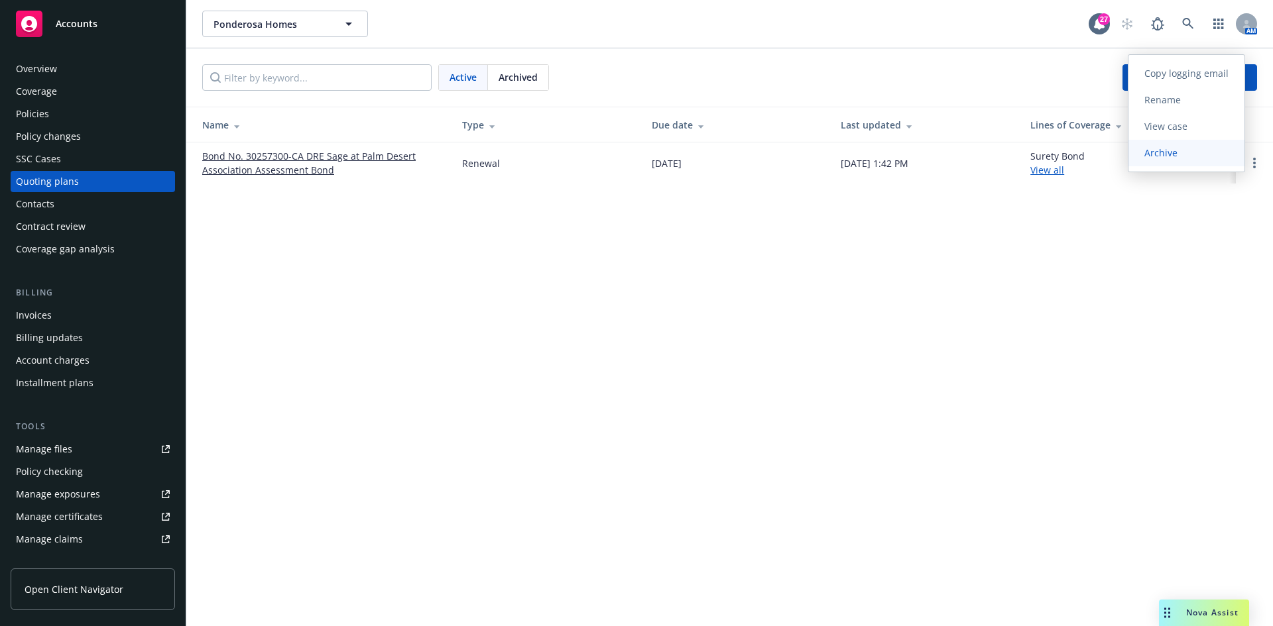
click at [1165, 152] on span "Archive" at bounding box center [1160, 152] width 65 height 13
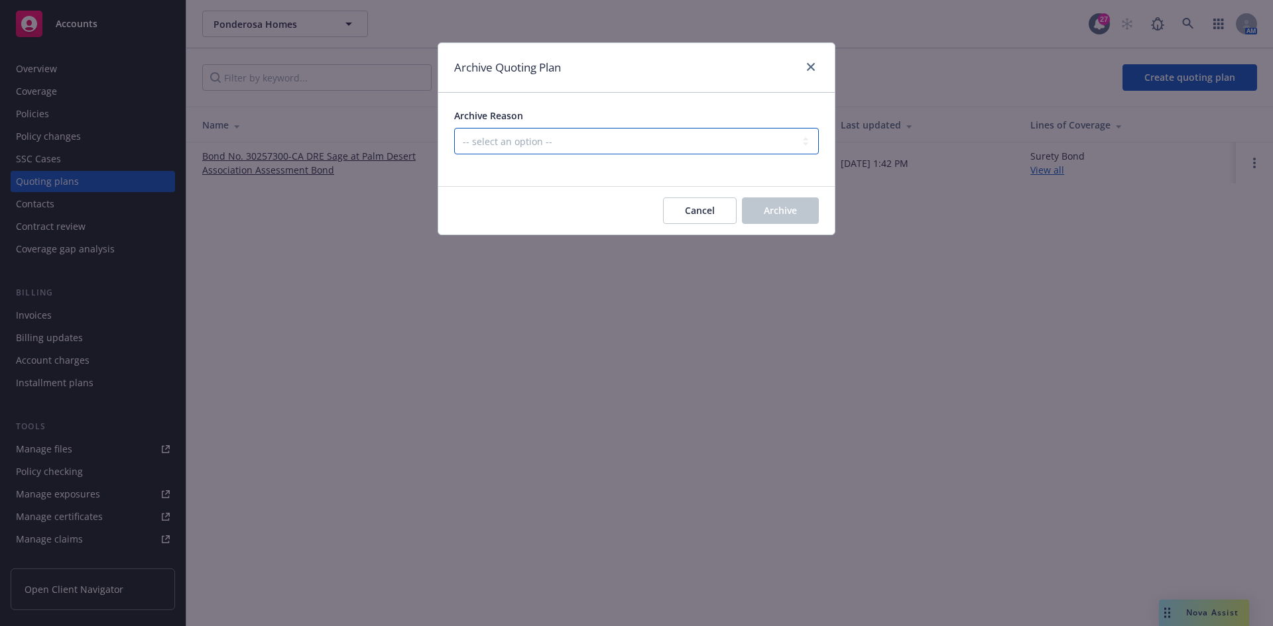
drag, startPoint x: 689, startPoint y: 134, endPoint x: 689, endPoint y: 143, distance: 9.3
click at [689, 137] on select "-- select an option -- All policies in this renewal plan are auto-renewed Creat…" at bounding box center [636, 141] width 365 height 27
select select "ARCHIVED_RENEWAL_POLICY_AUTO_RENEWED"
click at [454, 128] on select "-- select an option -- All policies in this renewal plan are auto-renewed Creat…" at bounding box center [636, 141] width 365 height 27
click at [785, 207] on span "Archive" at bounding box center [780, 210] width 33 height 13
